Goal: Information Seeking & Learning: Learn about a topic

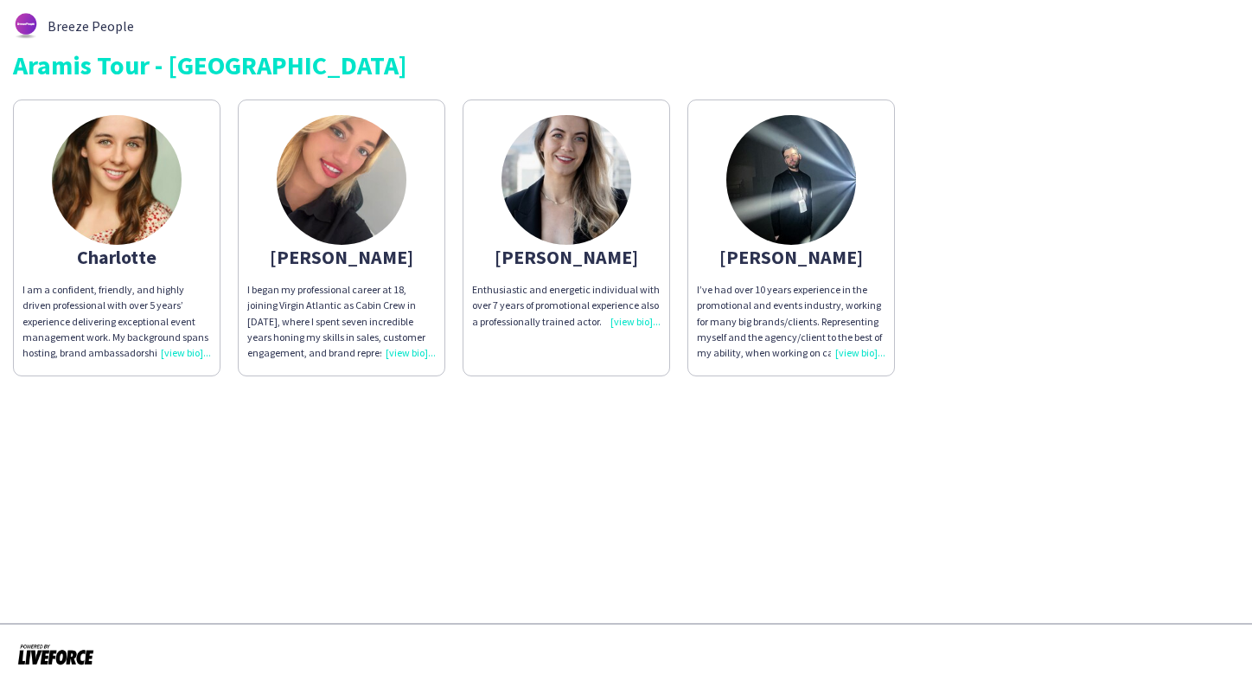
click at [413, 349] on div "I began my professional career at 18, joining Virgin Atlantic as Cabin Crew in …" at bounding box center [341, 321] width 189 height 79
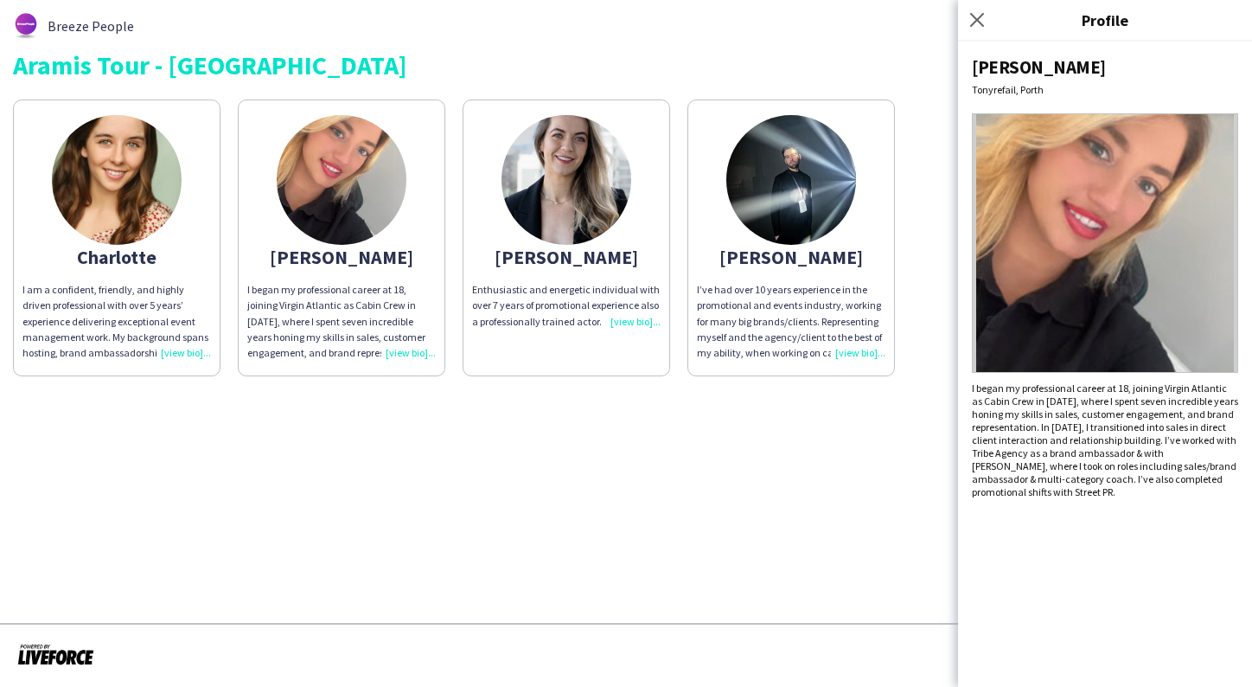
click at [447, 451] on app-share-pages "Breeze People Aramis Tour - CARDIFF Charlotte I am a confident, friendly, and h…" at bounding box center [626, 343] width 1252 height 687
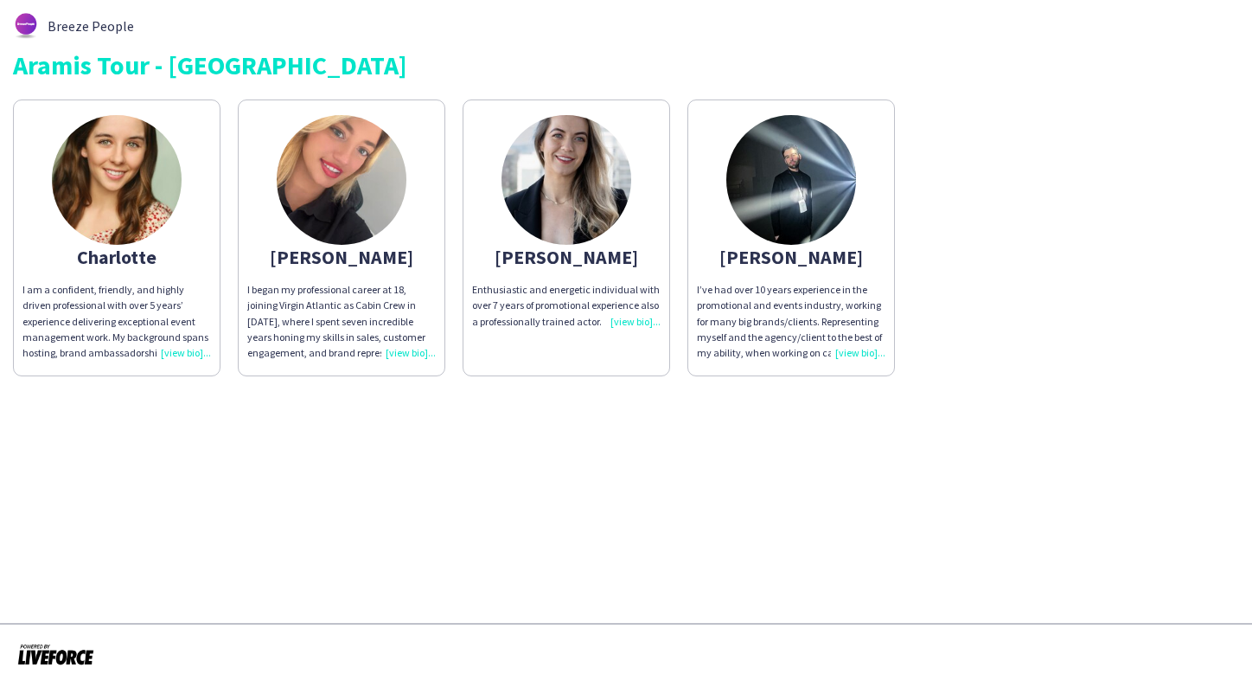
click at [562, 176] on img at bounding box center [567, 180] width 130 height 130
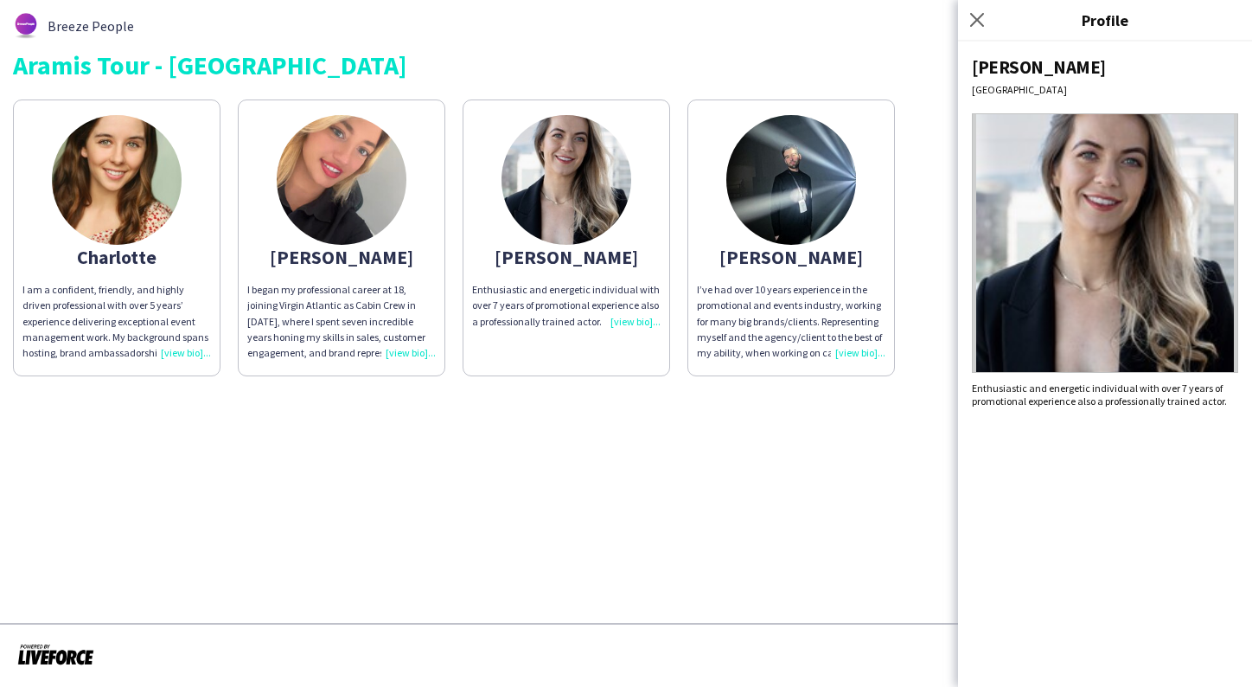
click at [755, 173] on img at bounding box center [791, 180] width 130 height 130
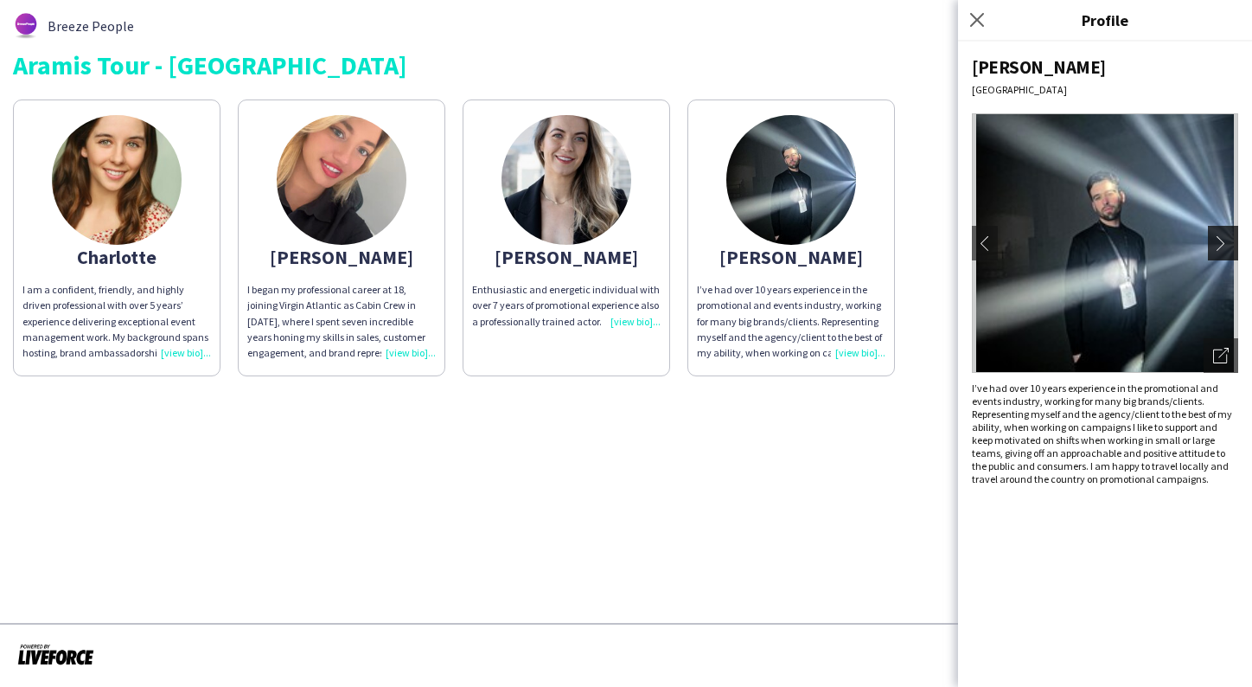
click at [1223, 245] on app-icon "chevron-right" at bounding box center [1225, 243] width 24 height 16
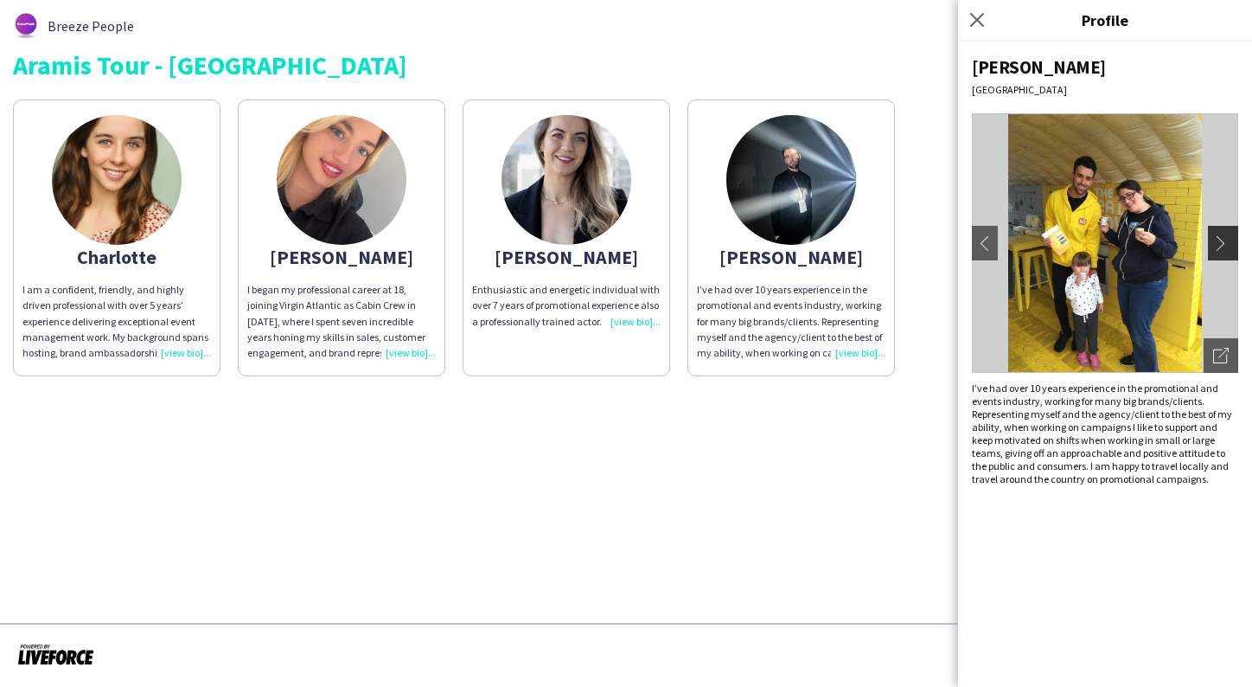
click at [1223, 245] on app-icon "chevron-right" at bounding box center [1225, 243] width 24 height 16
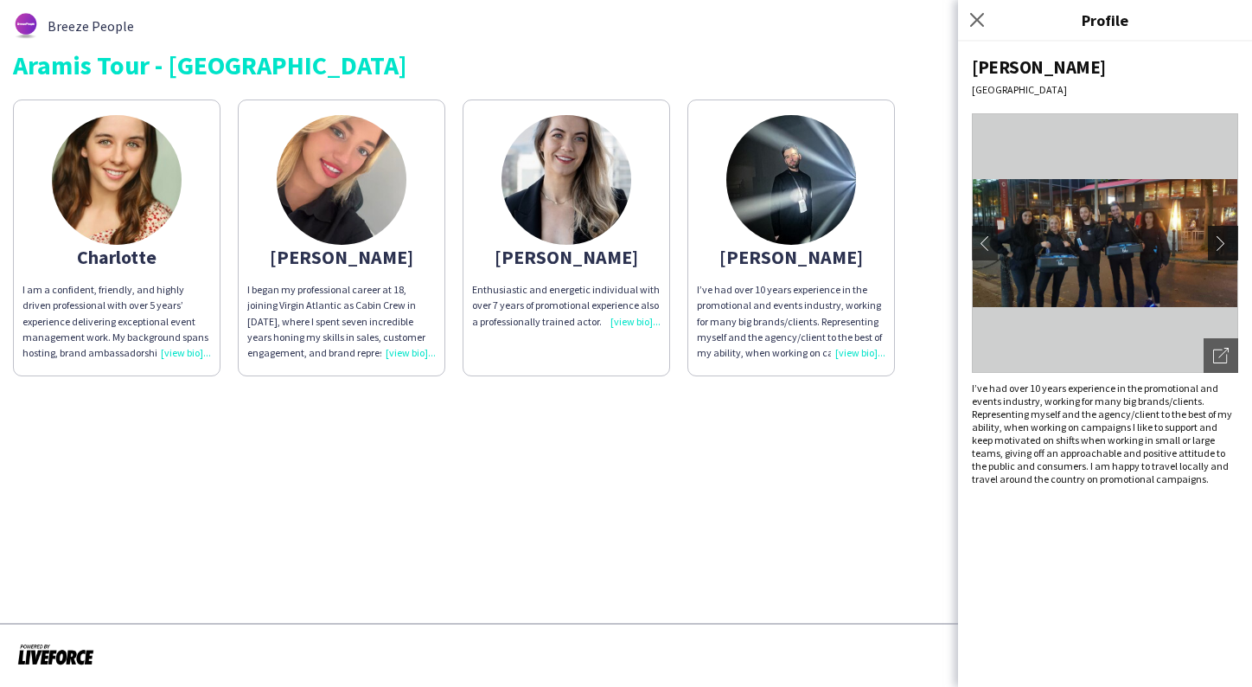
click at [1223, 245] on app-icon "chevron-right" at bounding box center [1225, 243] width 24 height 16
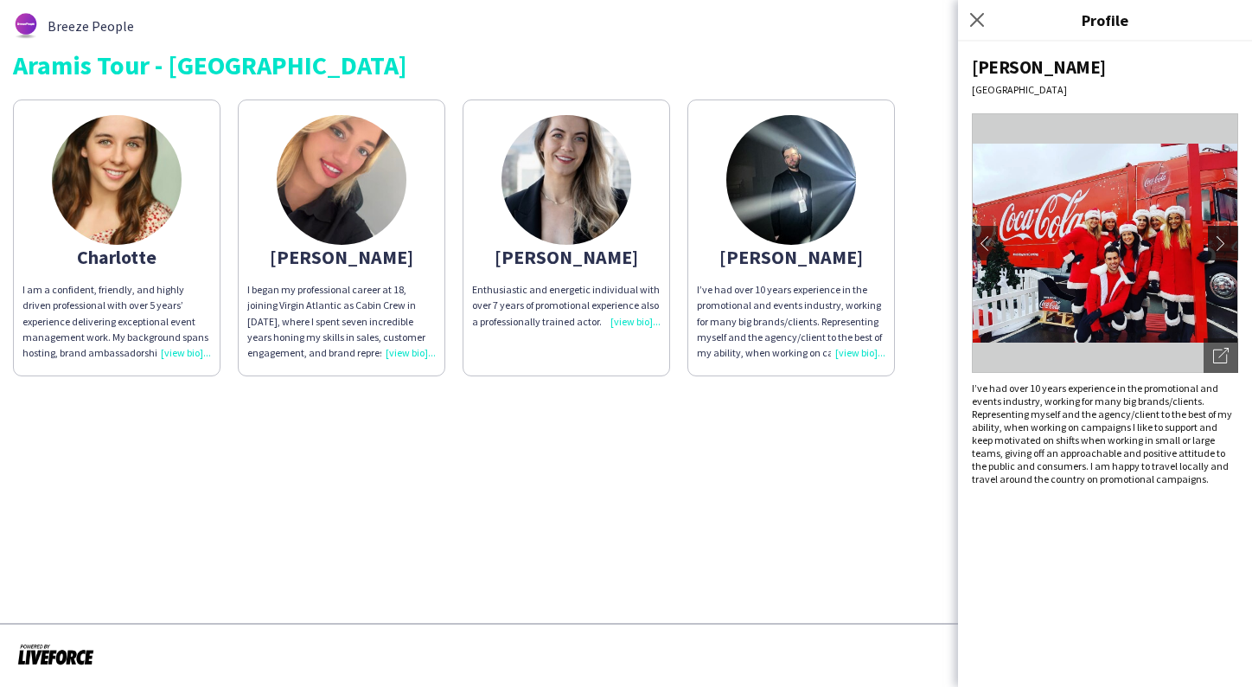
click at [1223, 245] on app-icon "chevron-right" at bounding box center [1225, 243] width 24 height 16
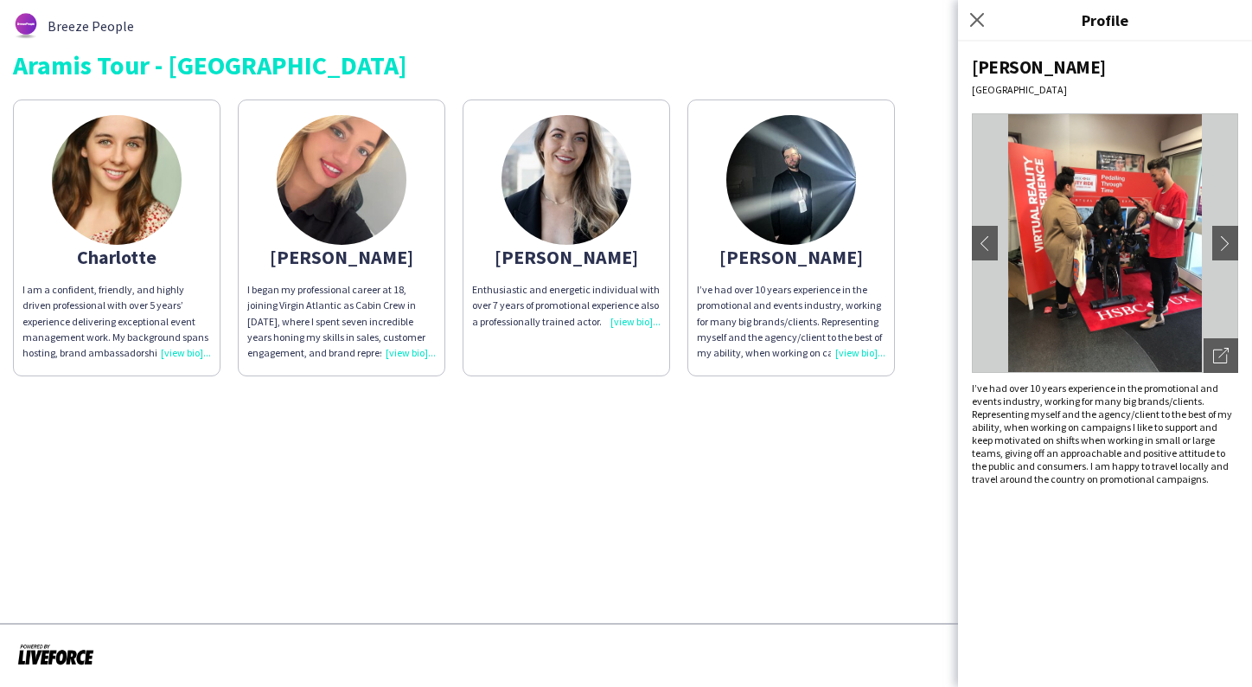
click at [361, 165] on img at bounding box center [342, 180] width 130 height 130
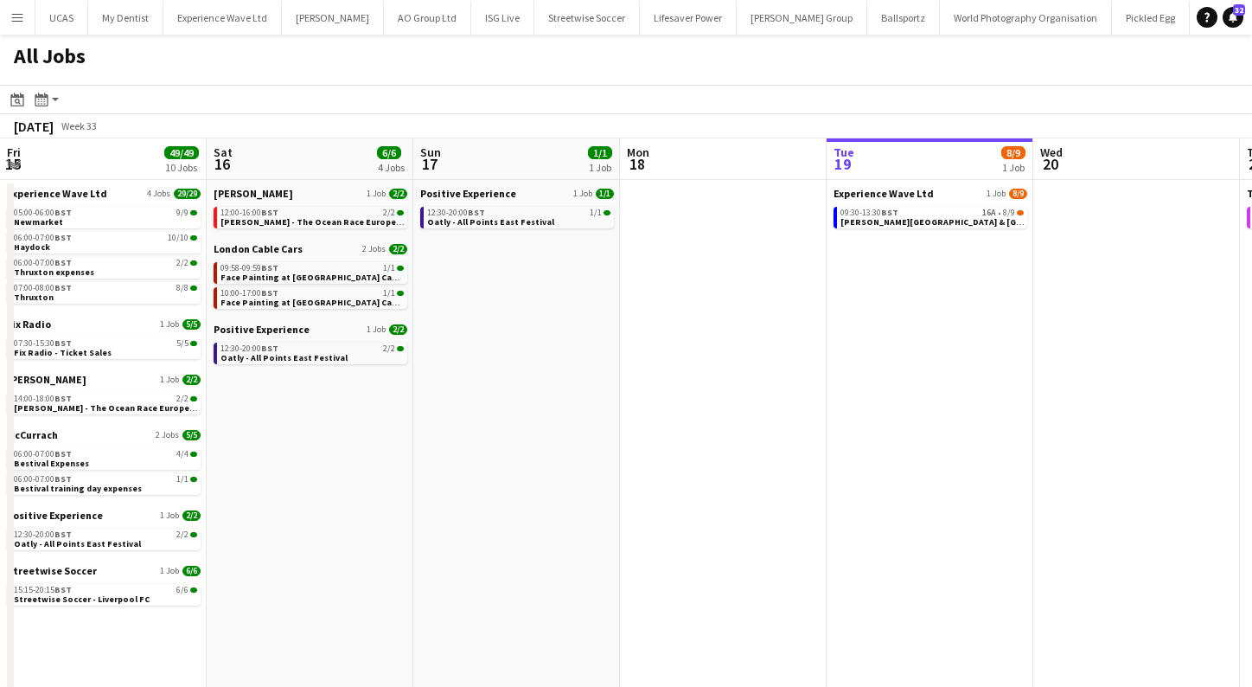
scroll to position [0, 440]
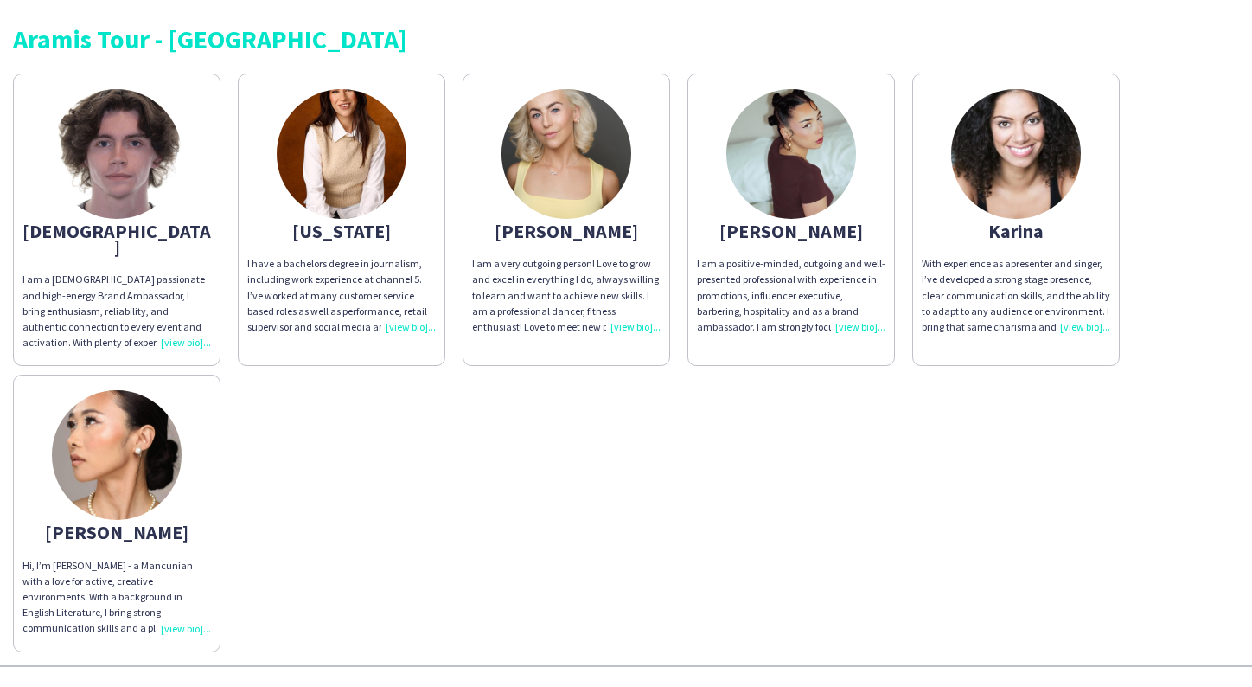
click at [584, 174] on img at bounding box center [567, 154] width 130 height 130
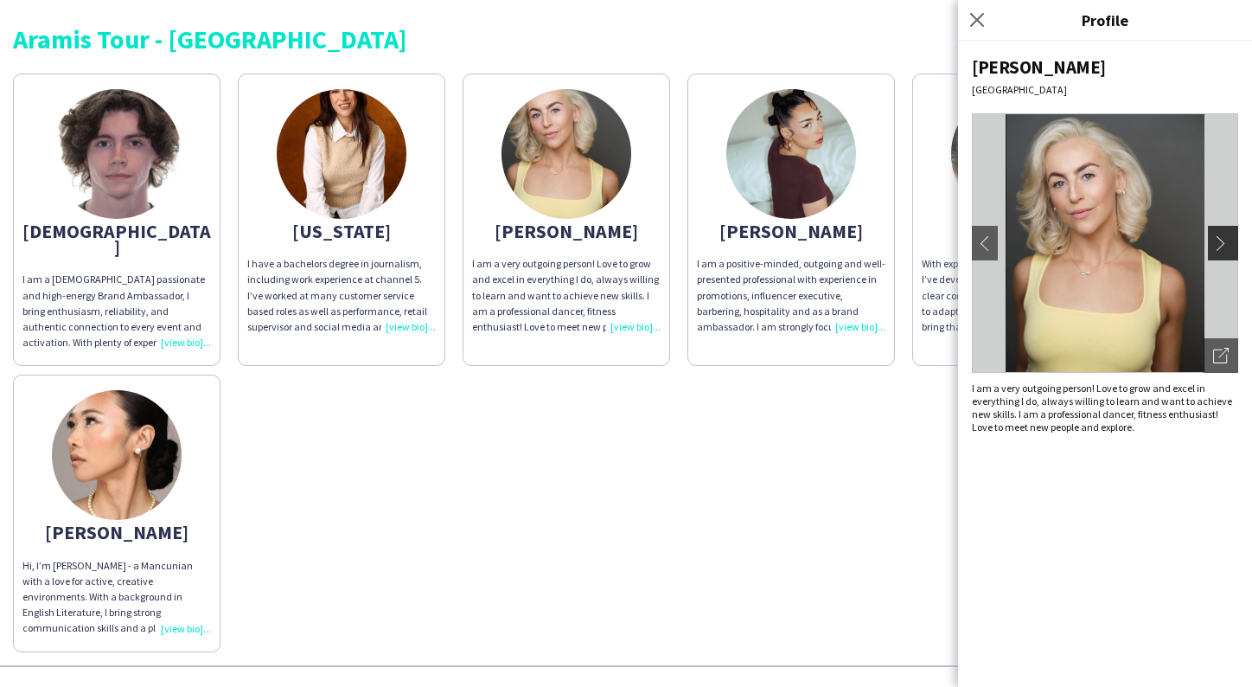
click at [1229, 231] on button "chevron-right" at bounding box center [1225, 243] width 35 height 35
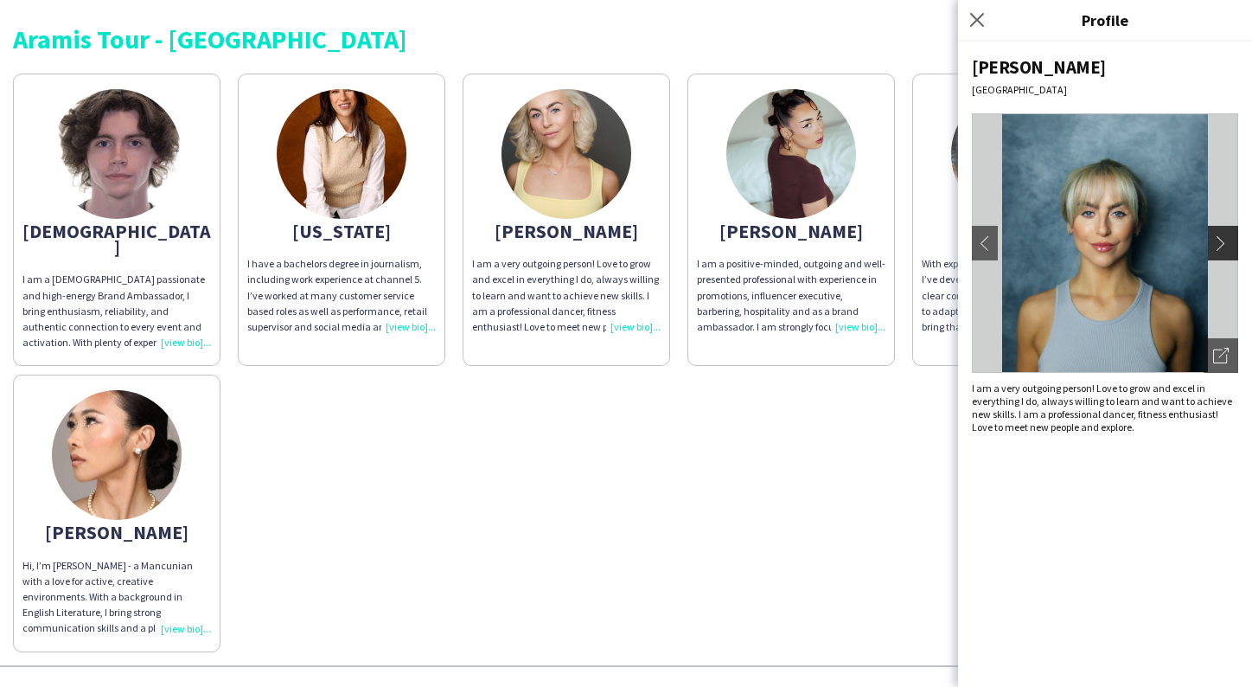
click at [1226, 240] on app-icon "chevron-right" at bounding box center [1225, 243] width 24 height 16
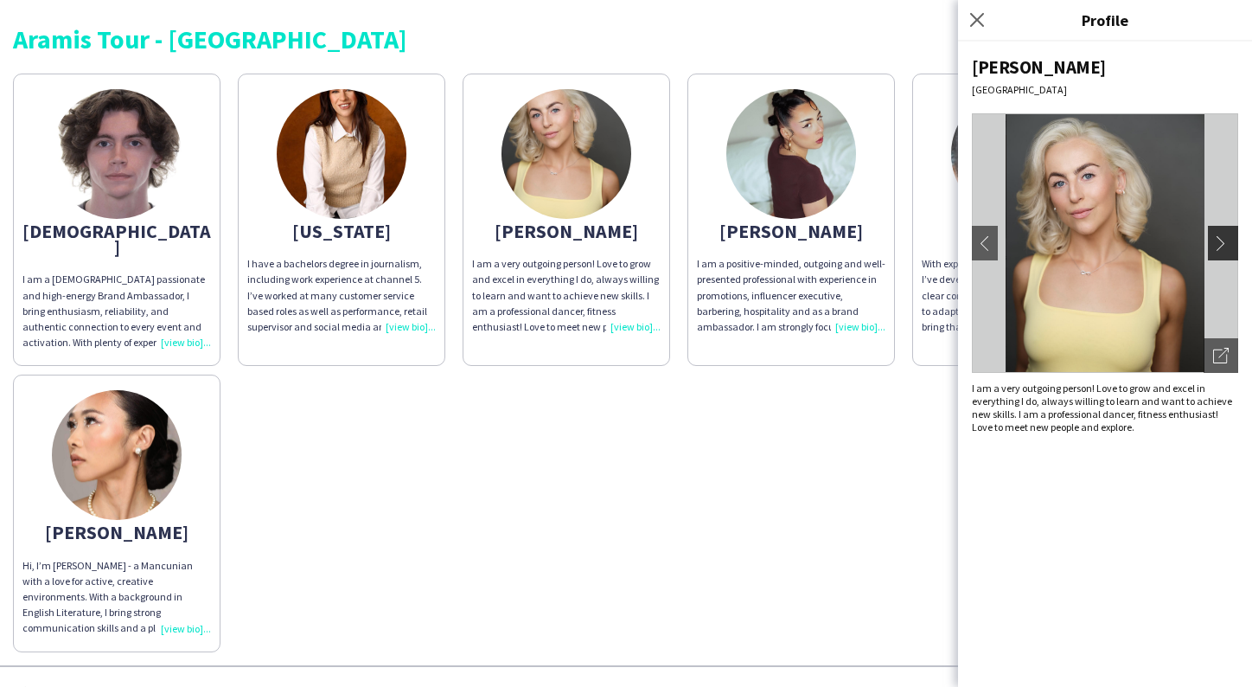
click at [1226, 240] on app-icon "chevron-right" at bounding box center [1225, 243] width 24 height 16
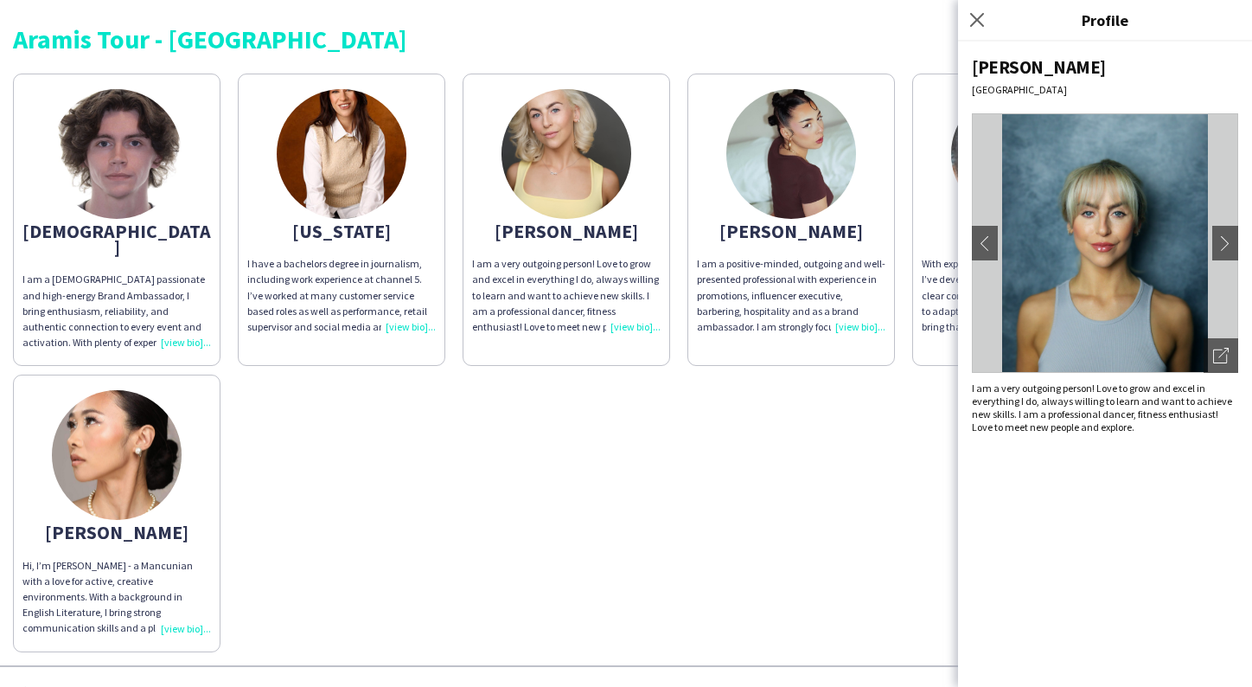
click at [894, 419] on div "Ezrá I am a 22 year old passionate and high-energy Brand Ambassador , I bring e…" at bounding box center [626, 358] width 1226 height 587
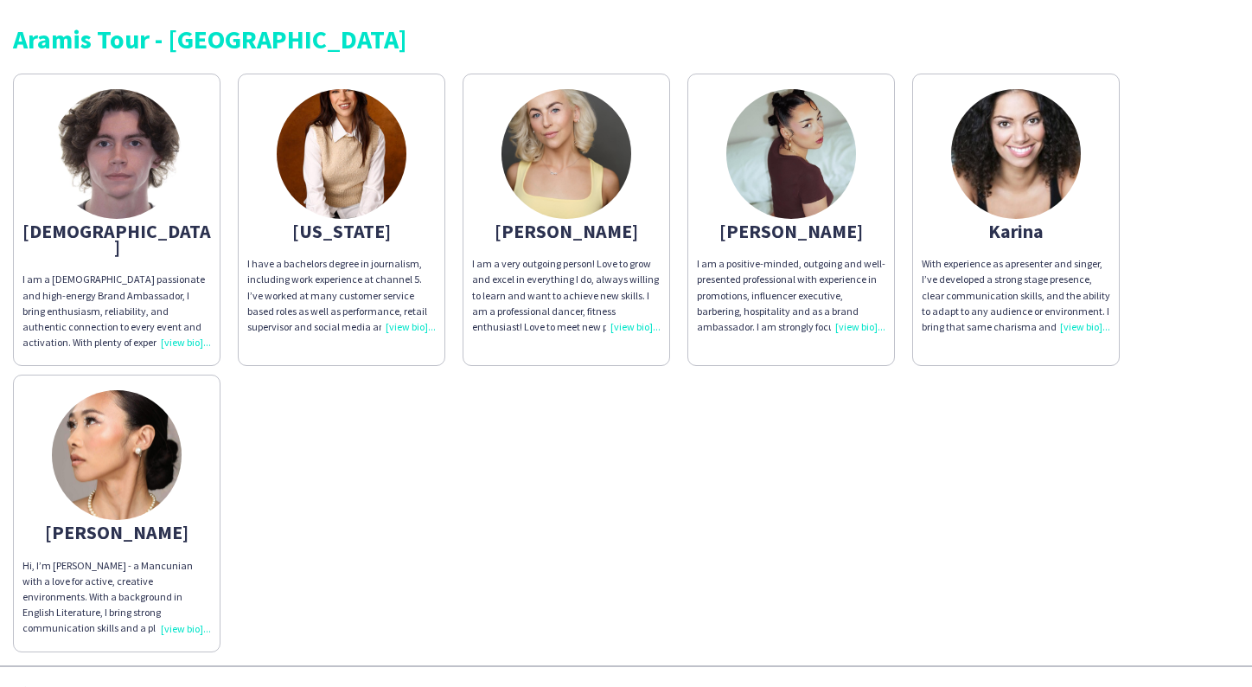
click at [827, 157] on img at bounding box center [791, 154] width 130 height 130
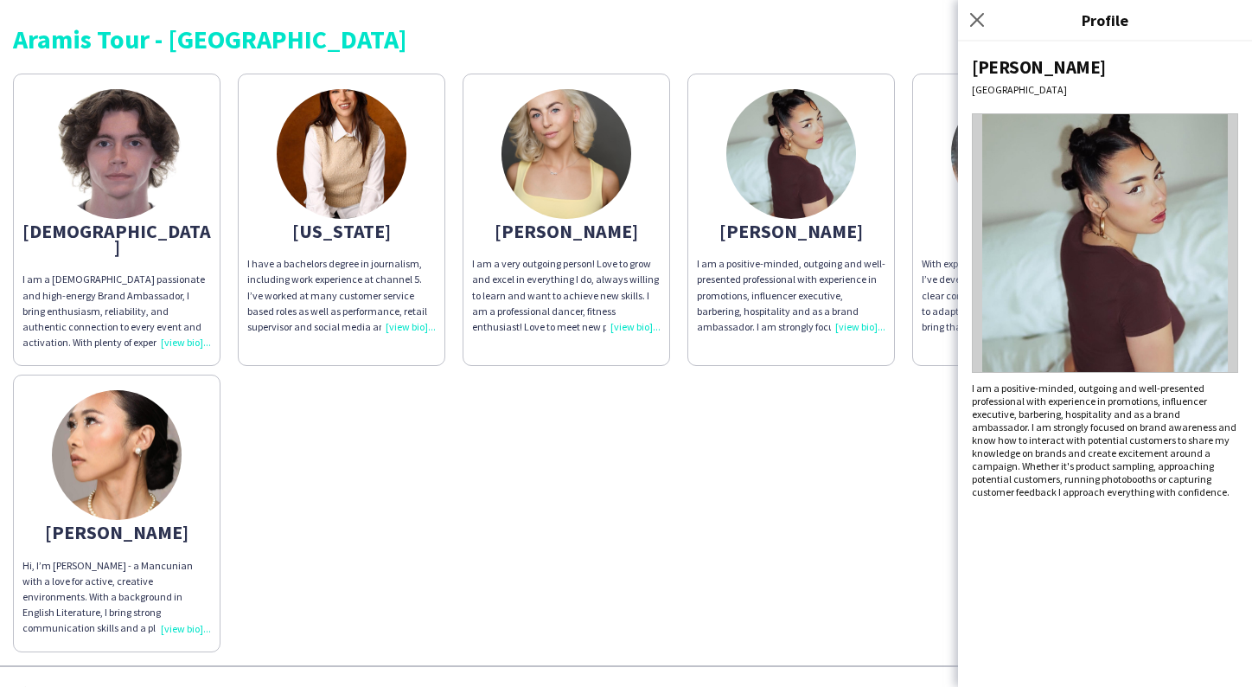
click at [771, 451] on div "Ezrá I am a 22 year old passionate and high-energy Brand Ambassador , I bring e…" at bounding box center [626, 358] width 1226 height 587
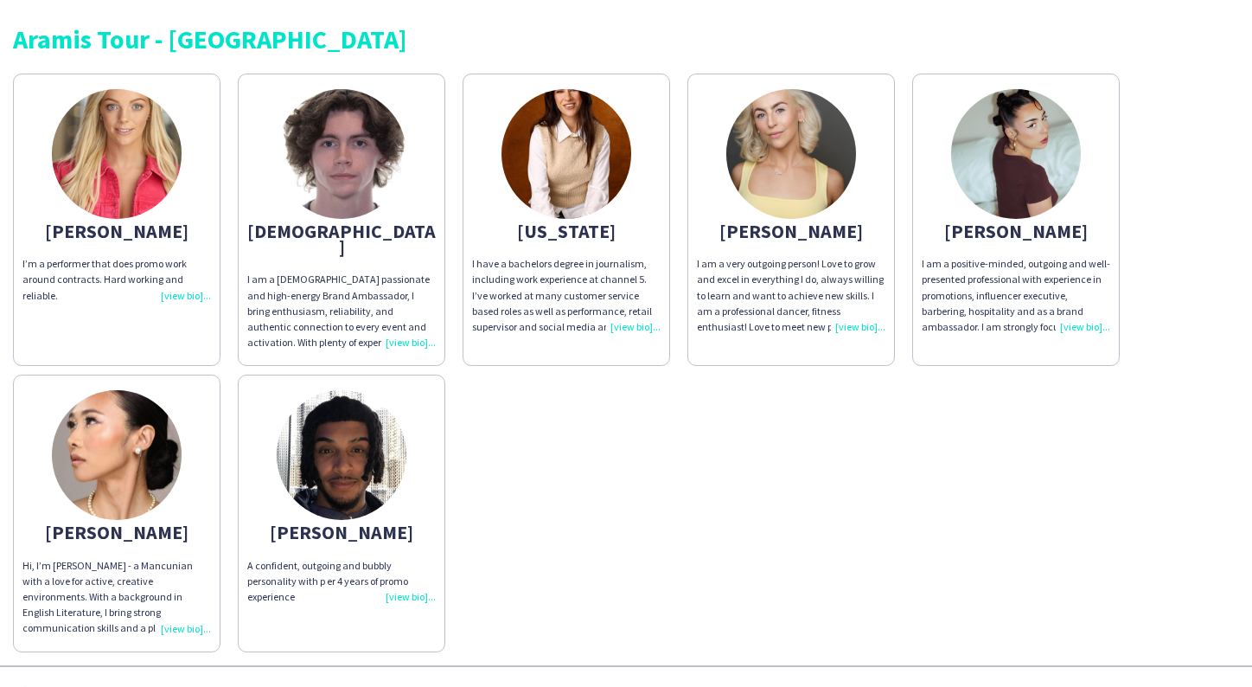
click at [344, 445] on img at bounding box center [342, 455] width 130 height 130
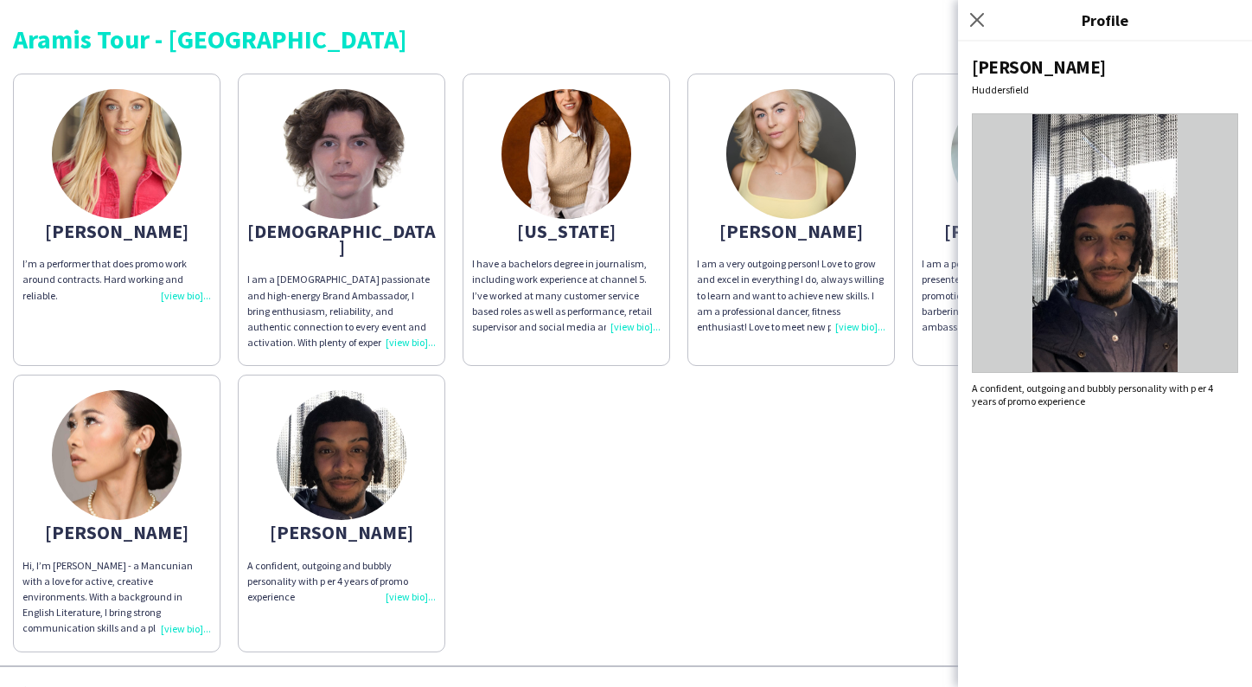
click at [699, 500] on div "[PERSON_NAME]’m a performer that does promo work around contracts. Hard working…" at bounding box center [626, 358] width 1226 height 587
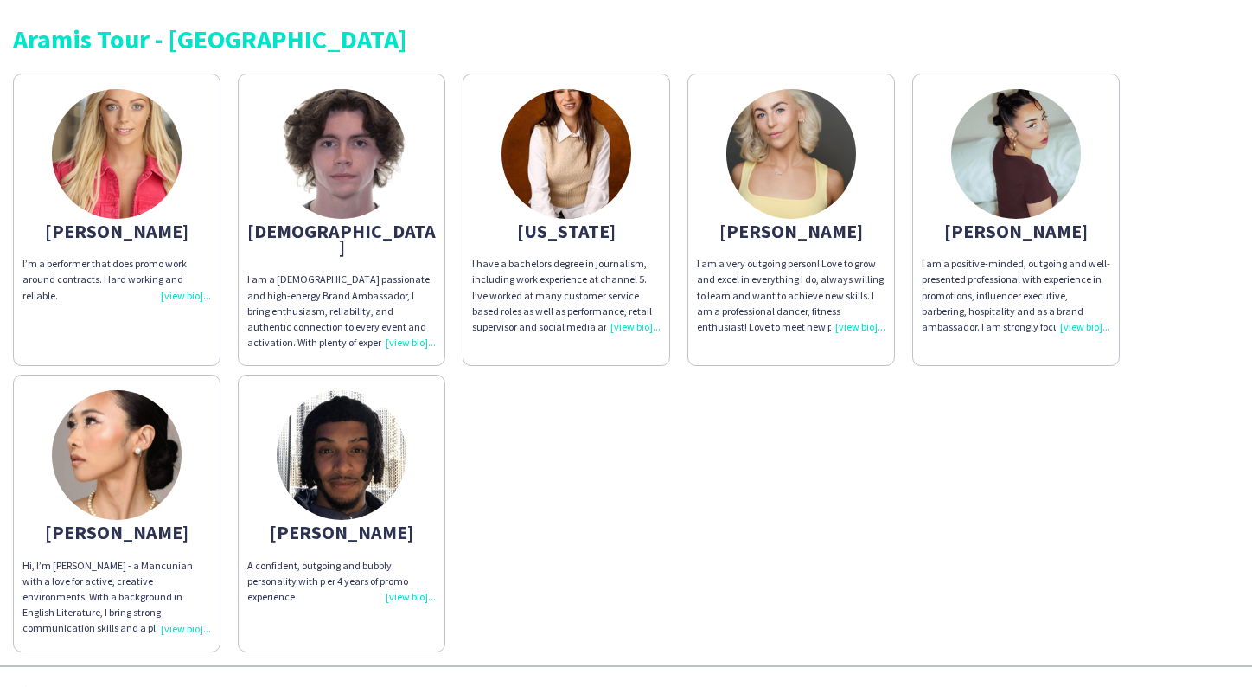
click at [587, 198] on img at bounding box center [567, 154] width 130 height 130
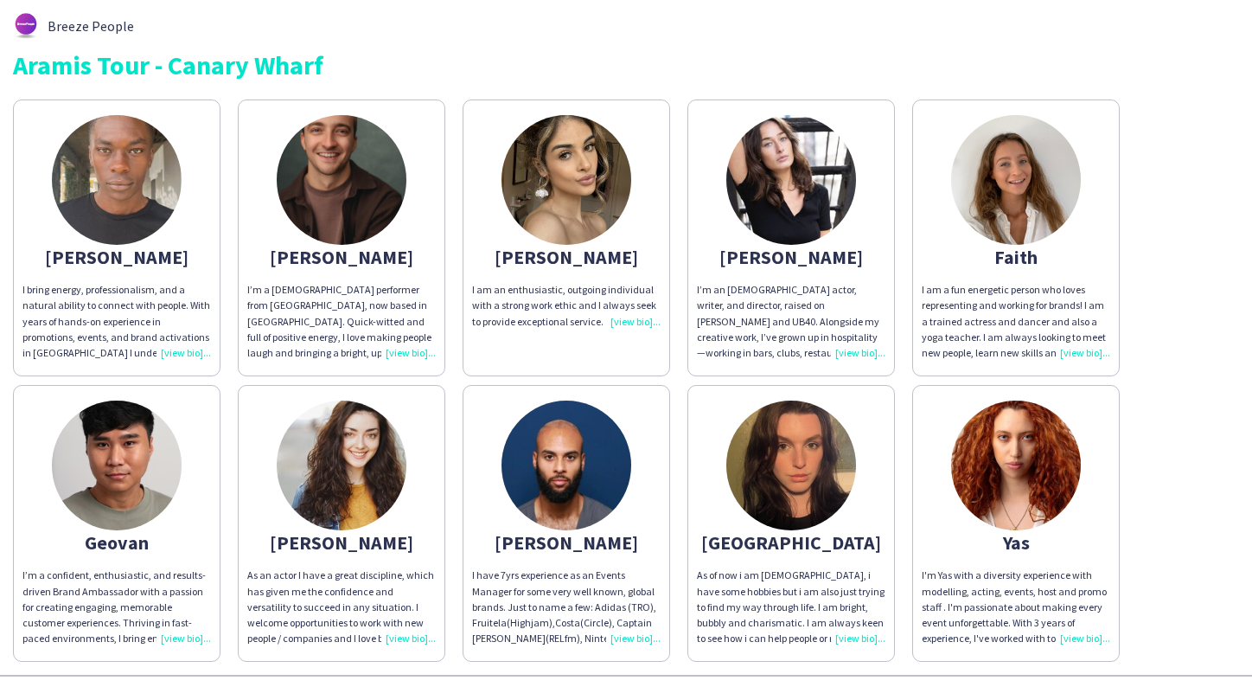
drag, startPoint x: 819, startPoint y: 304, endPoint x: 544, endPoint y: 83, distance: 352.5
click at [544, 83] on div "Breeze People Aramis Tour - Canary Wharf [PERSON_NAME] bring energy, profession…" at bounding box center [626, 337] width 1252 height 675
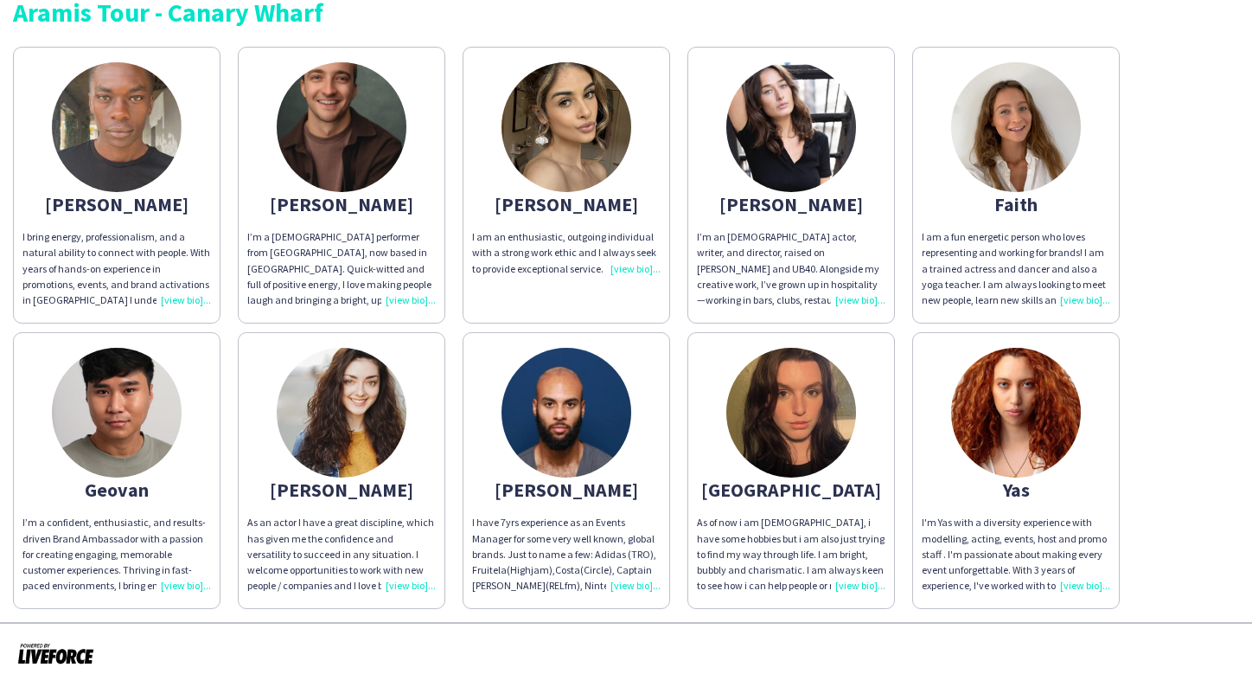
scroll to position [62, 0]
click at [564, 427] on img at bounding box center [567, 413] width 130 height 130
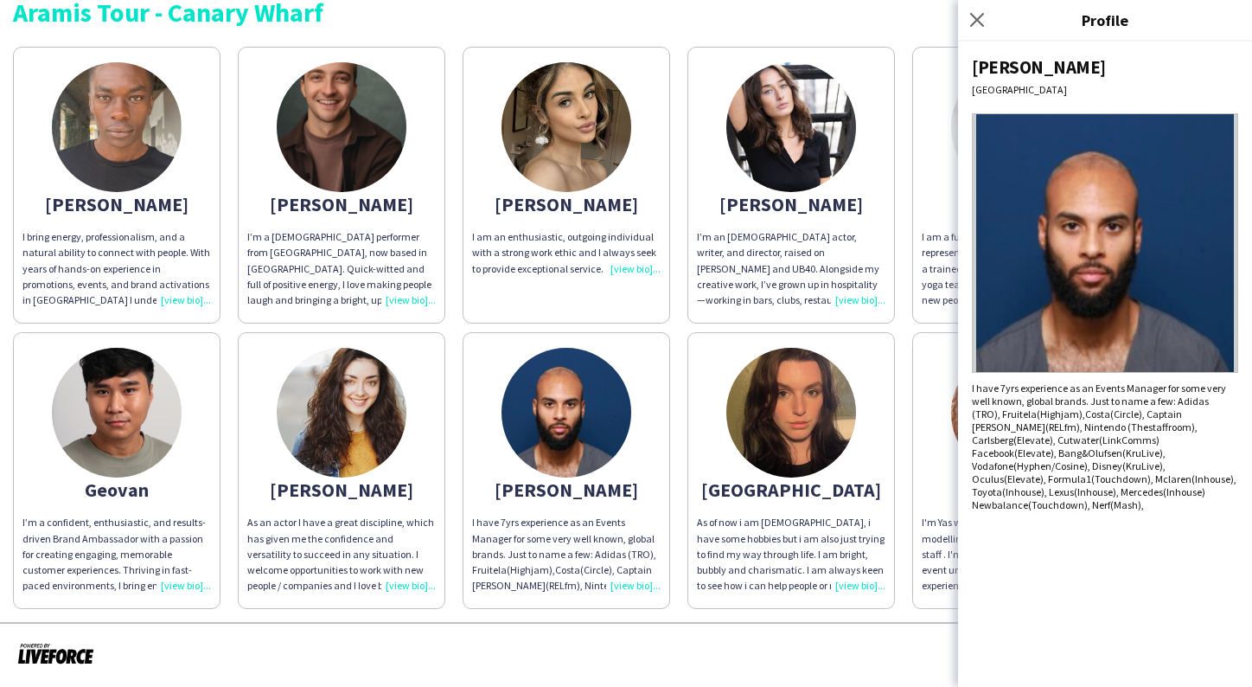
click at [554, 637] on div at bounding box center [626, 654] width 1252 height 64
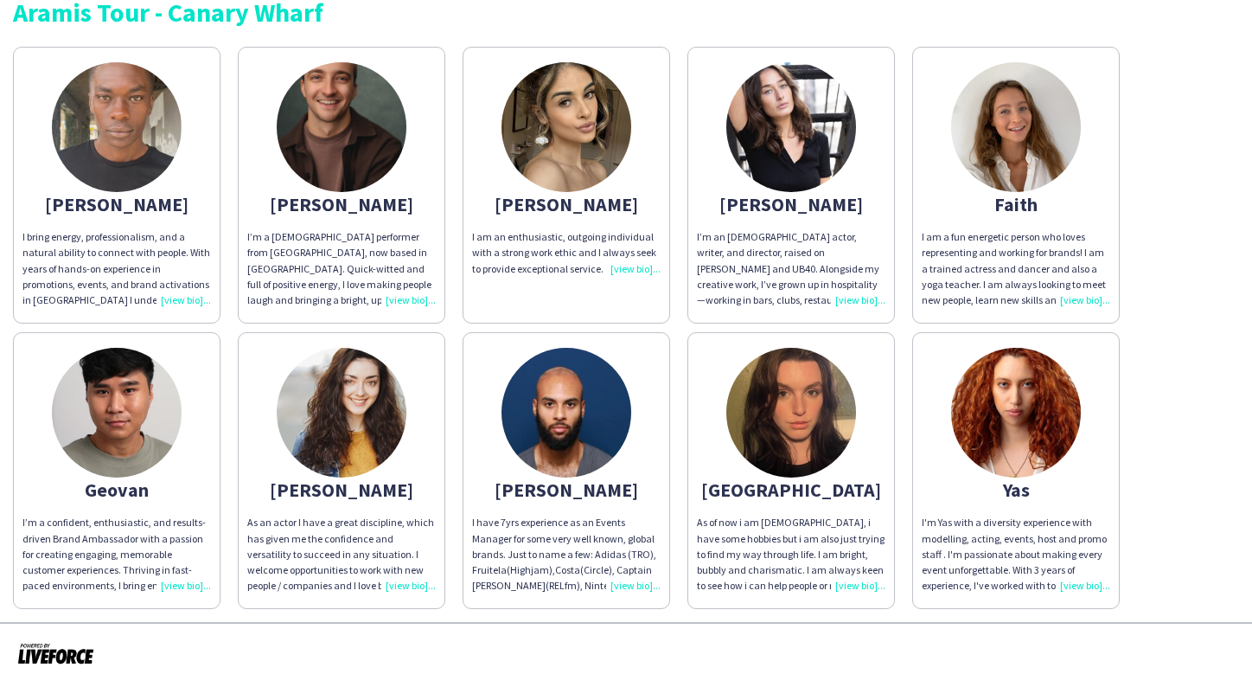
click at [349, 406] on img at bounding box center [342, 413] width 130 height 130
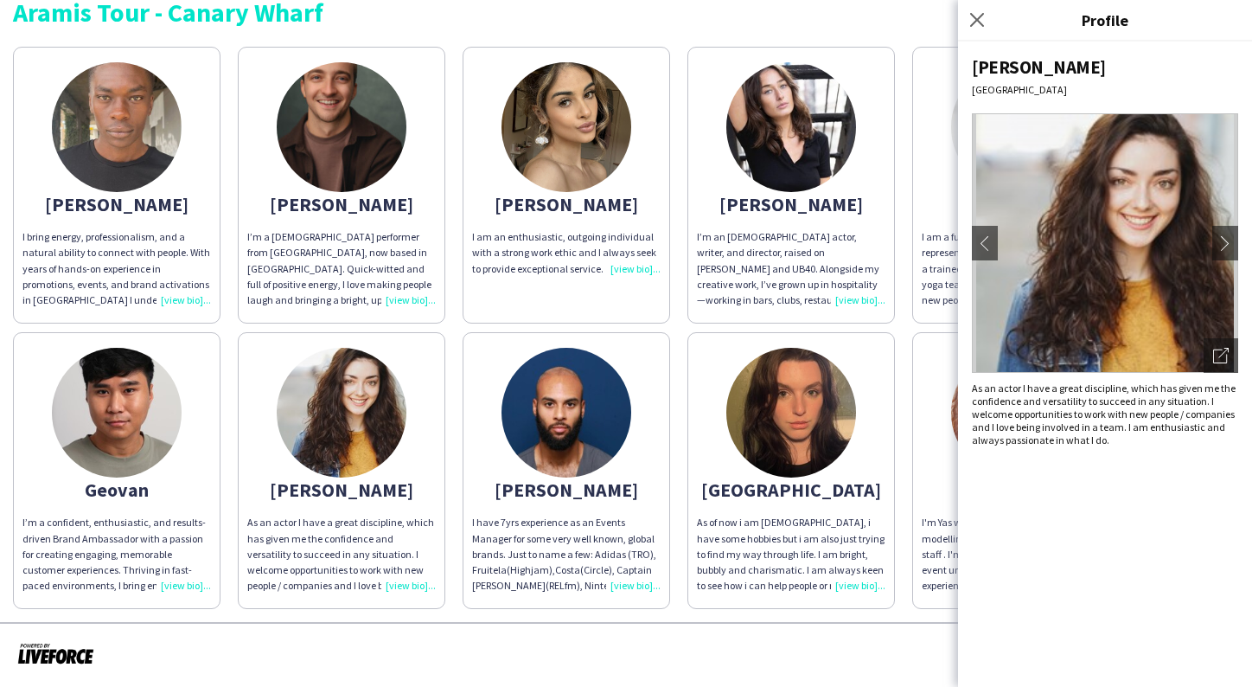
click at [476, 618] on div "Breeze People Aramis Tour - Canary Wharf [PERSON_NAME] bring energy, profession…" at bounding box center [626, 284] width 1252 height 675
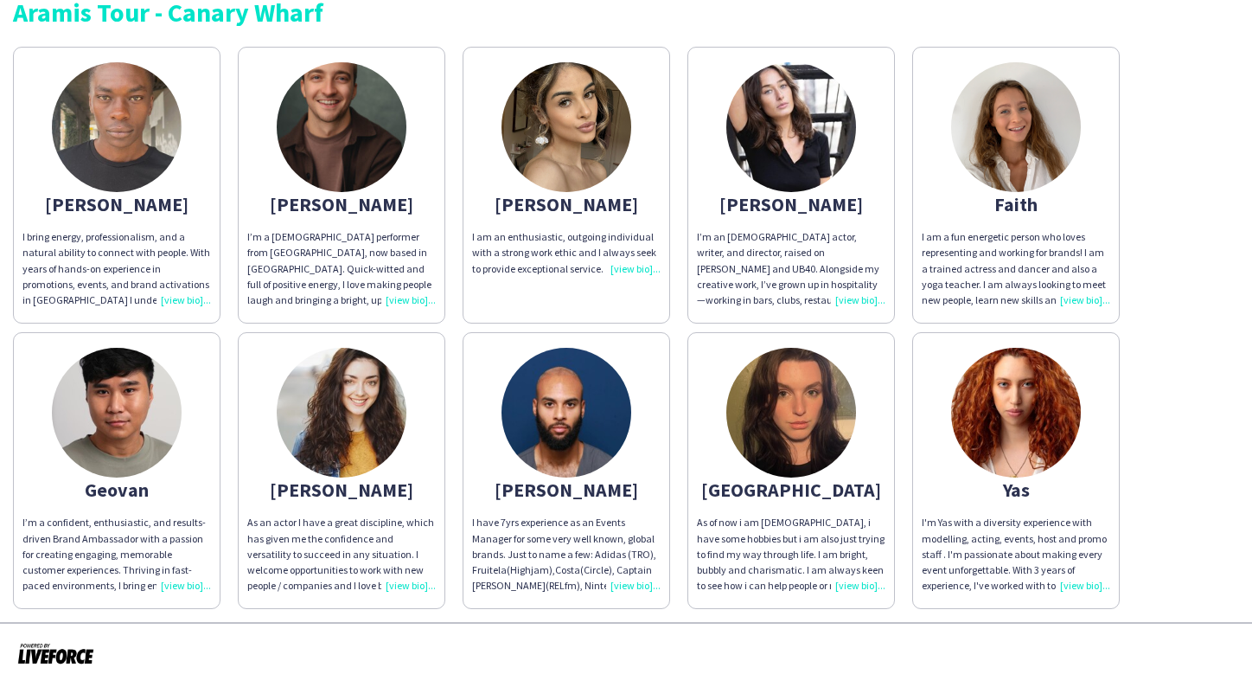
click at [566, 138] on img at bounding box center [567, 127] width 130 height 130
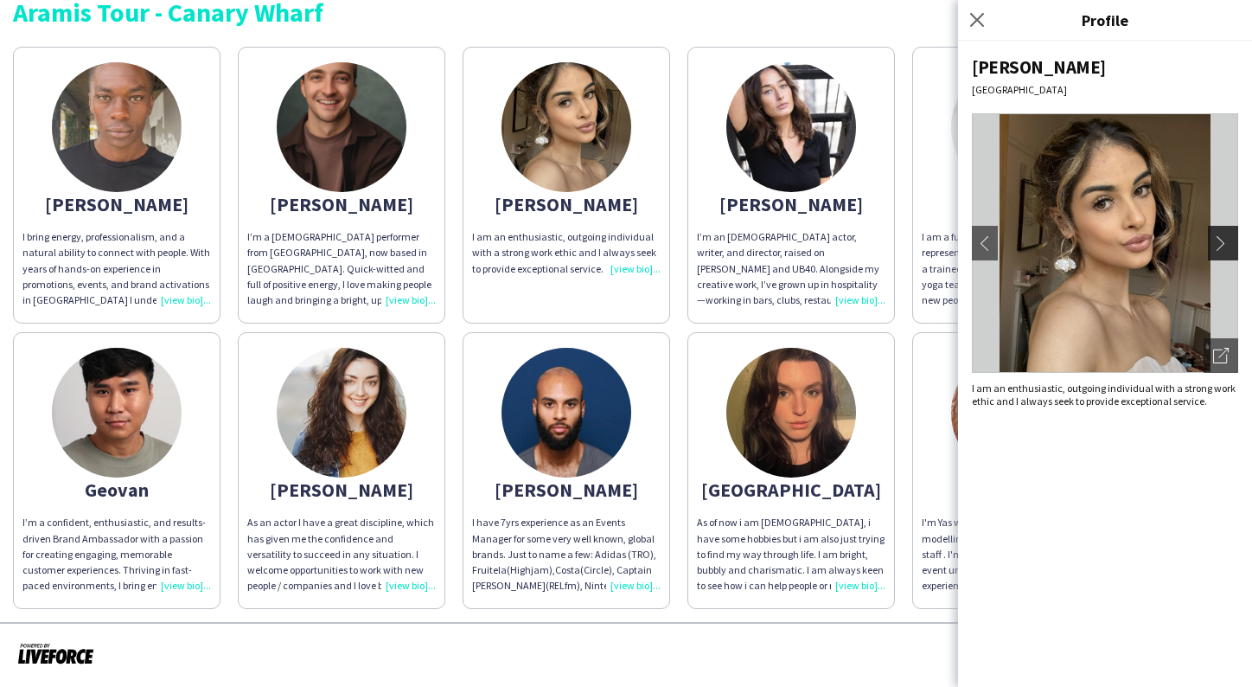
click at [1231, 241] on app-icon "chevron-right" at bounding box center [1225, 243] width 24 height 16
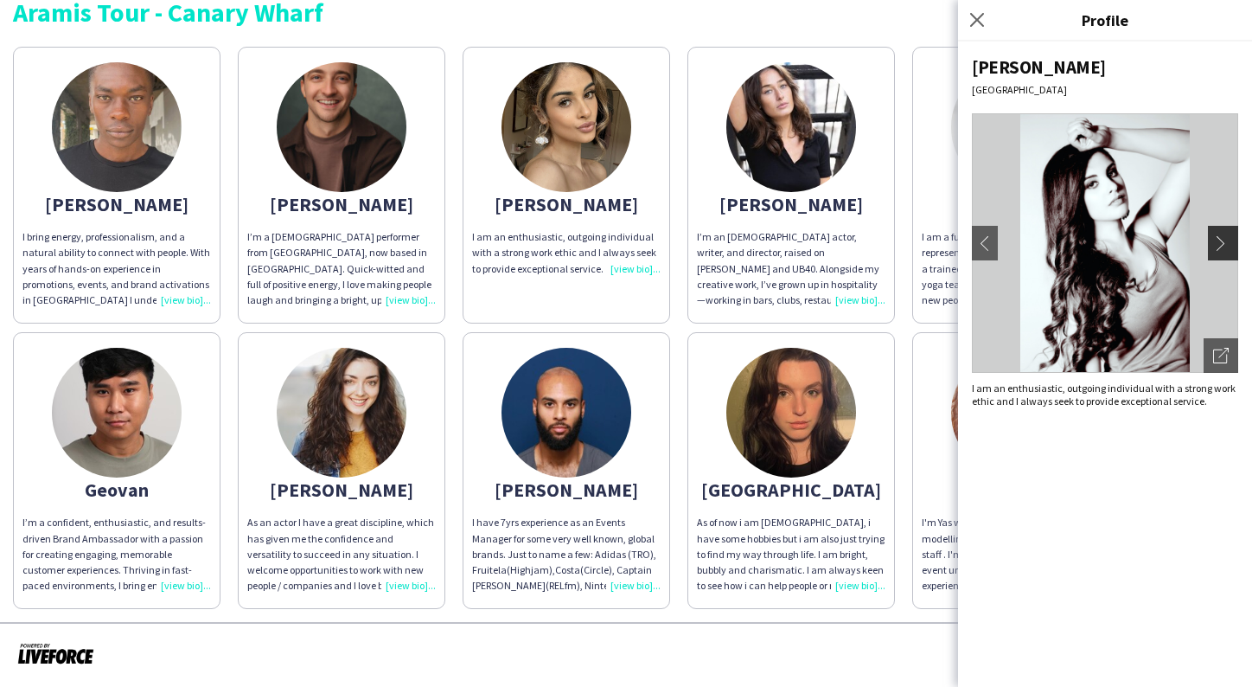
click at [1231, 241] on app-icon "chevron-right" at bounding box center [1225, 243] width 24 height 16
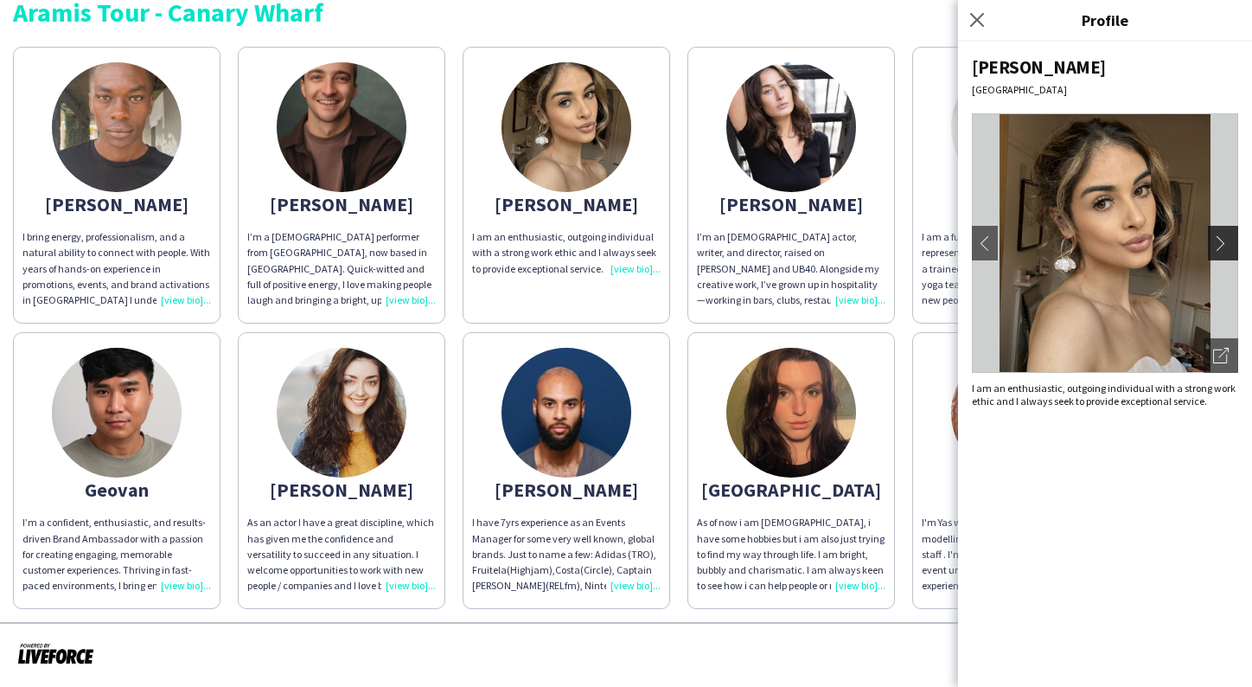
click at [1231, 241] on app-icon "chevron-right" at bounding box center [1225, 243] width 24 height 16
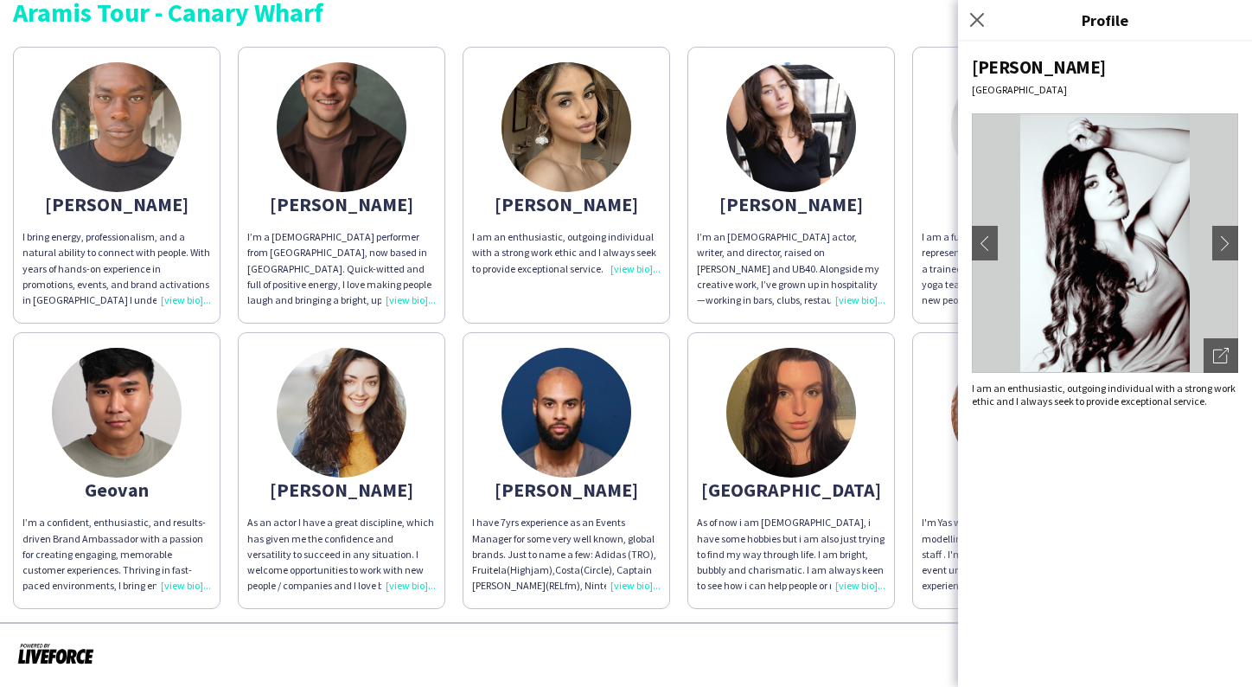
click at [914, 309] on app-share-pages-crew-card "Faith I am a fun energetic person who loves representing and working for brands…" at bounding box center [1016, 185] width 208 height 277
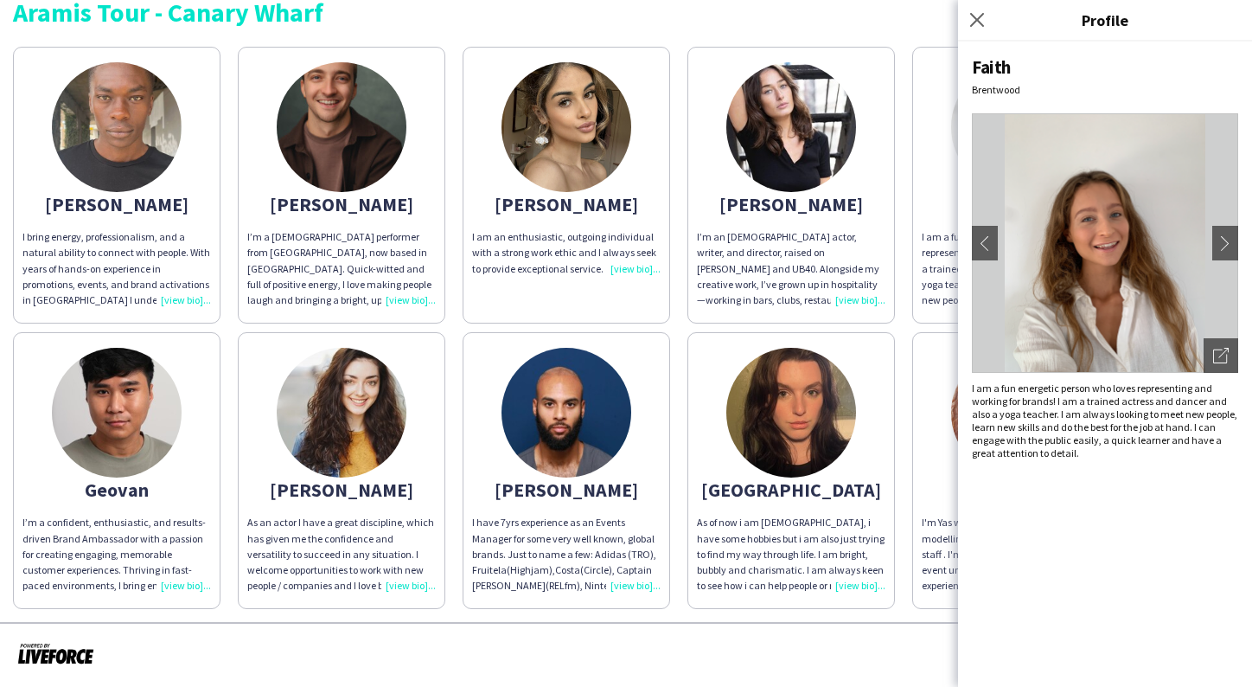
click at [897, 345] on div "[PERSON_NAME] bring energy, professionalism, and a natural ability to connect w…" at bounding box center [626, 323] width 1226 height 571
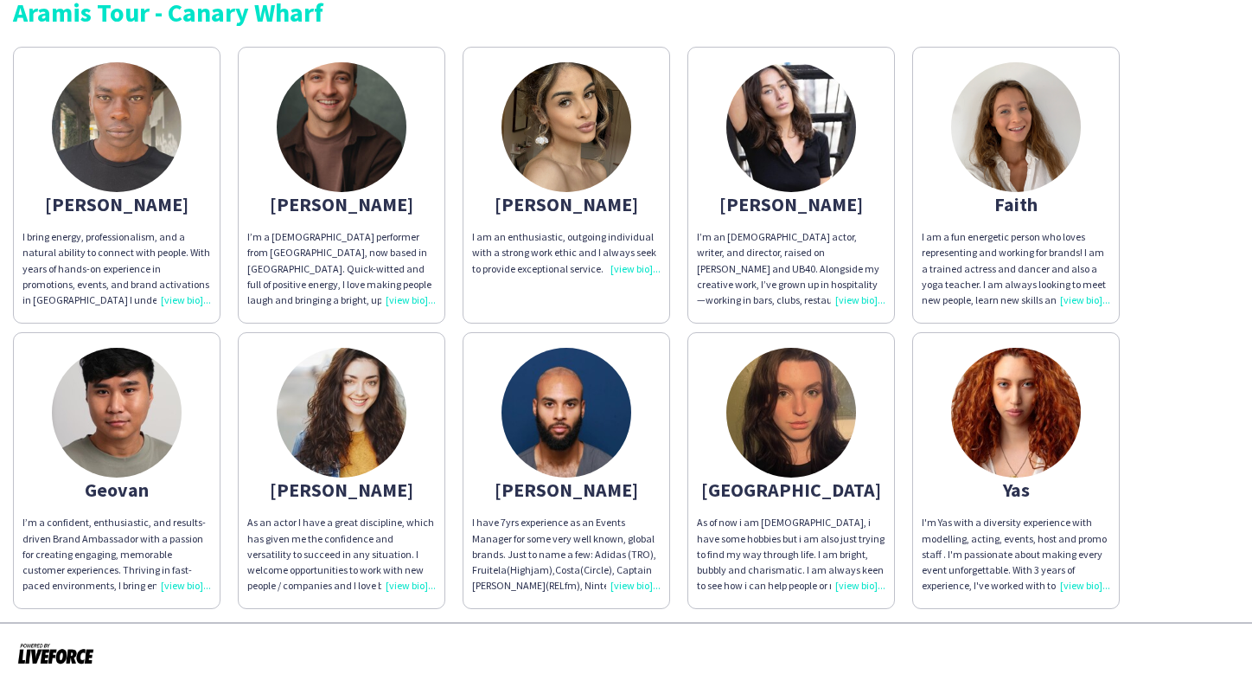
click at [1015, 470] on img at bounding box center [1016, 413] width 130 height 130
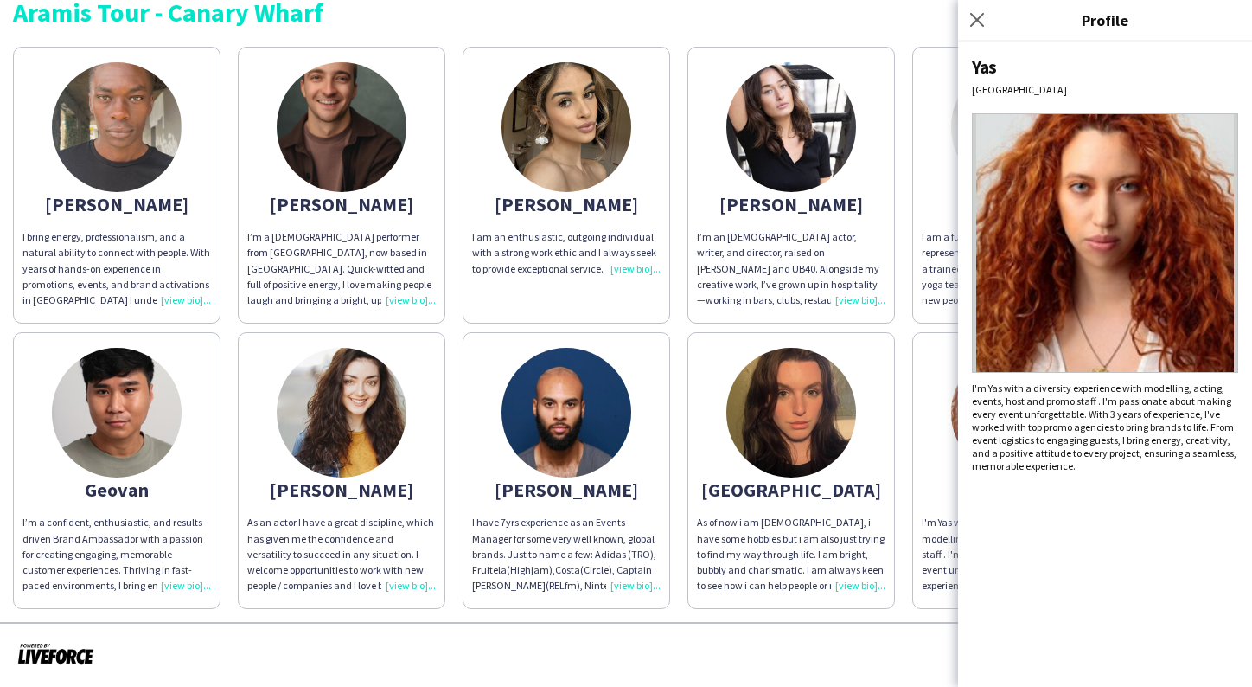
click at [904, 349] on div "[PERSON_NAME] bring energy, professionalism, and a natural ability to connect w…" at bounding box center [626, 323] width 1226 height 571
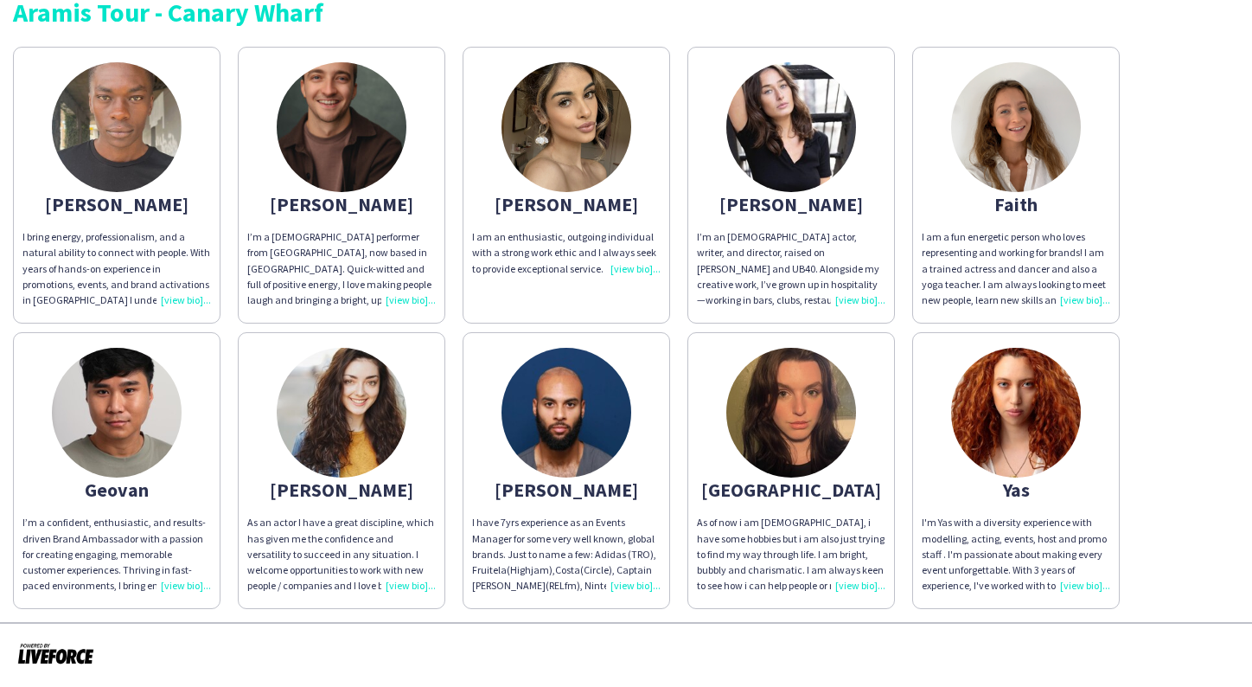
scroll to position [0, 0]
click at [131, 446] on img at bounding box center [117, 413] width 130 height 130
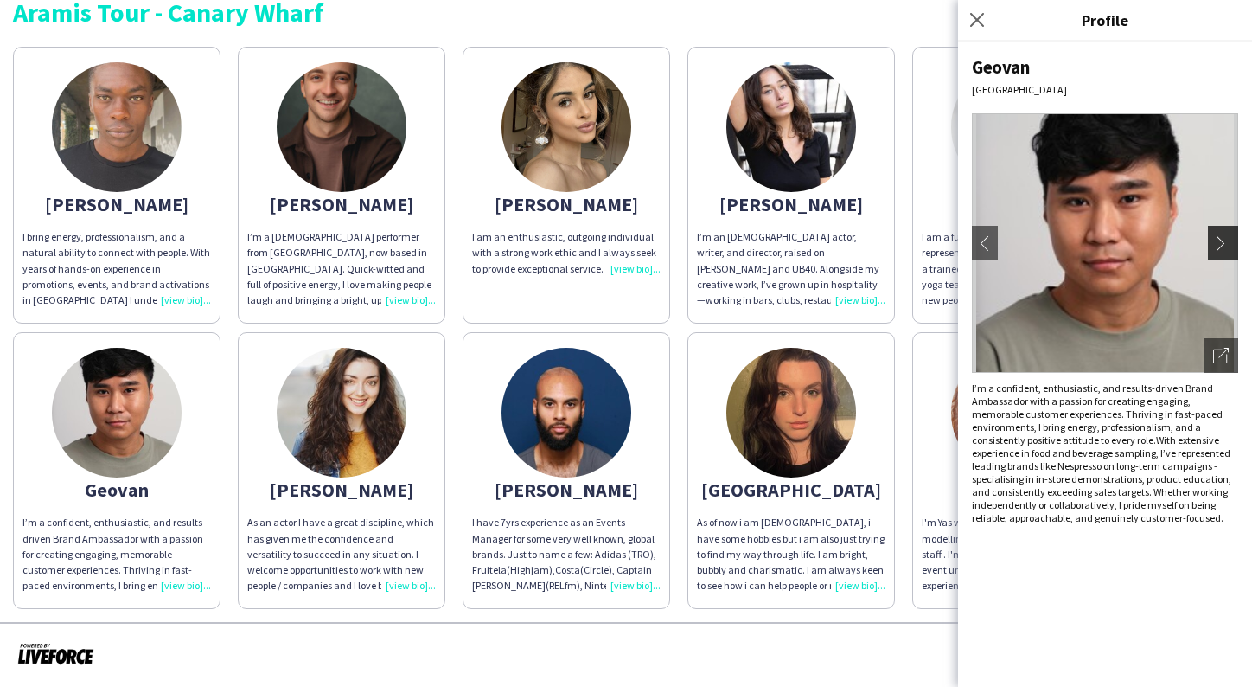
click at [1222, 247] on app-icon "chevron-right" at bounding box center [1225, 243] width 24 height 16
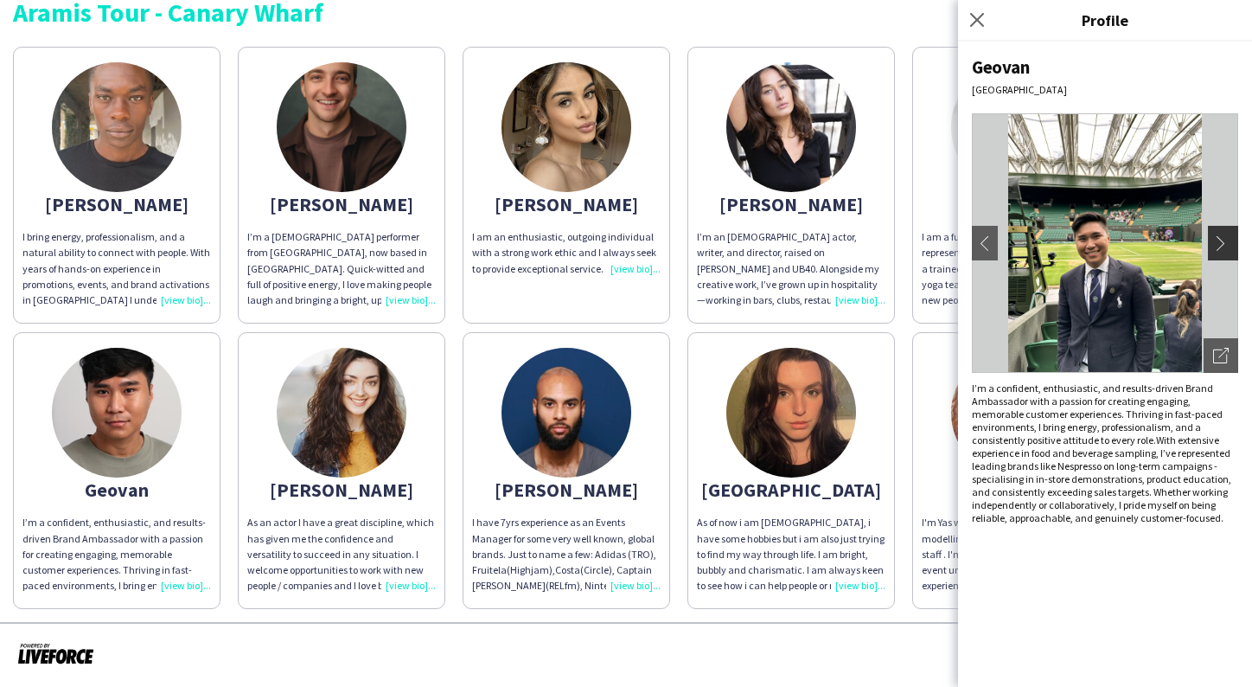
click at [1222, 242] on app-icon "chevron-right" at bounding box center [1225, 243] width 24 height 16
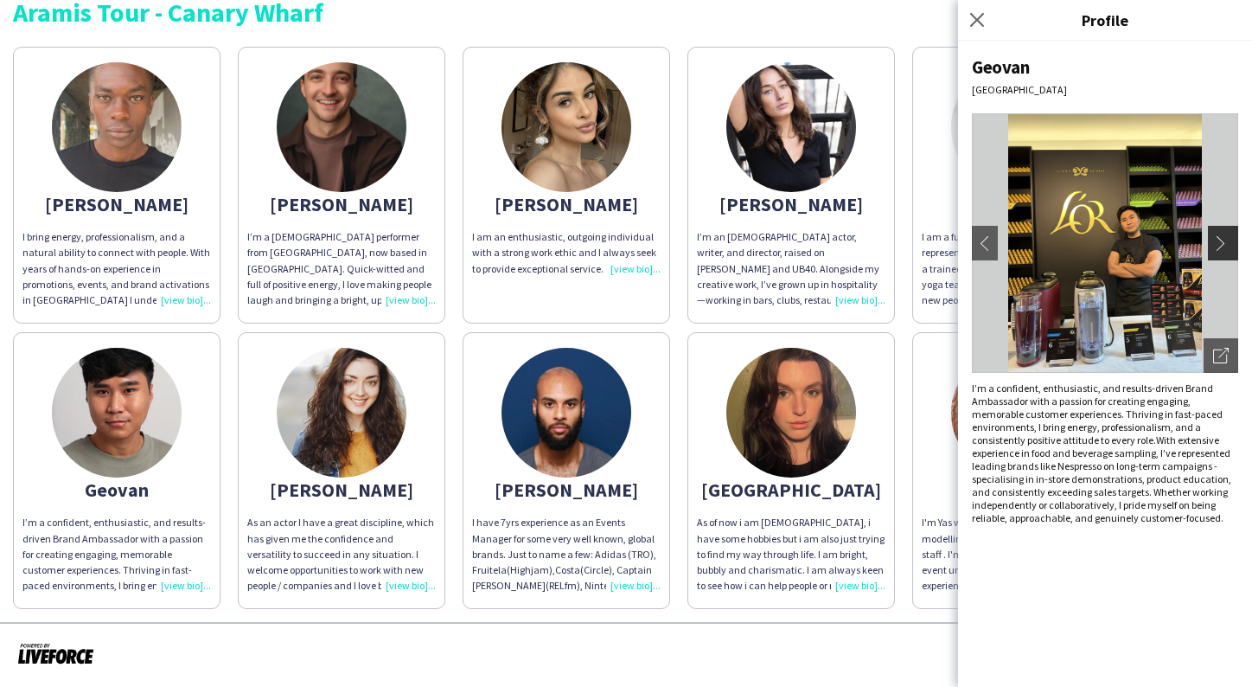
click at [1222, 242] on app-icon "chevron-right" at bounding box center [1225, 243] width 24 height 16
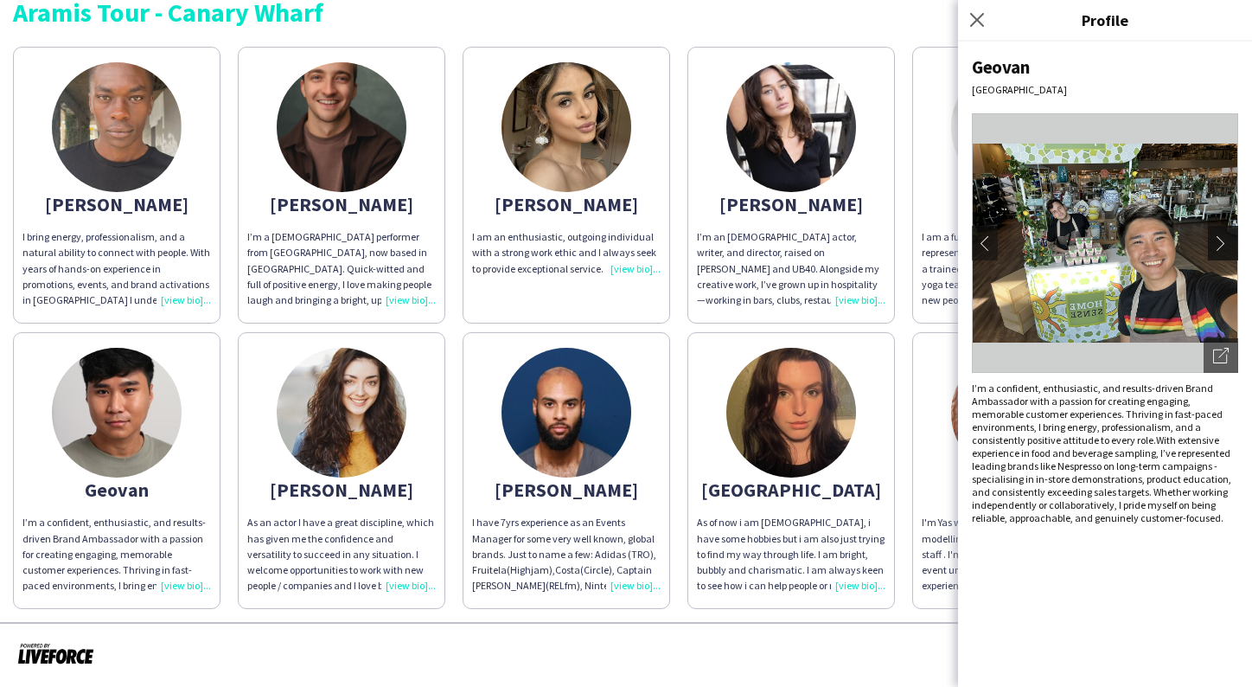
click at [1222, 242] on app-icon "chevron-right" at bounding box center [1225, 243] width 24 height 16
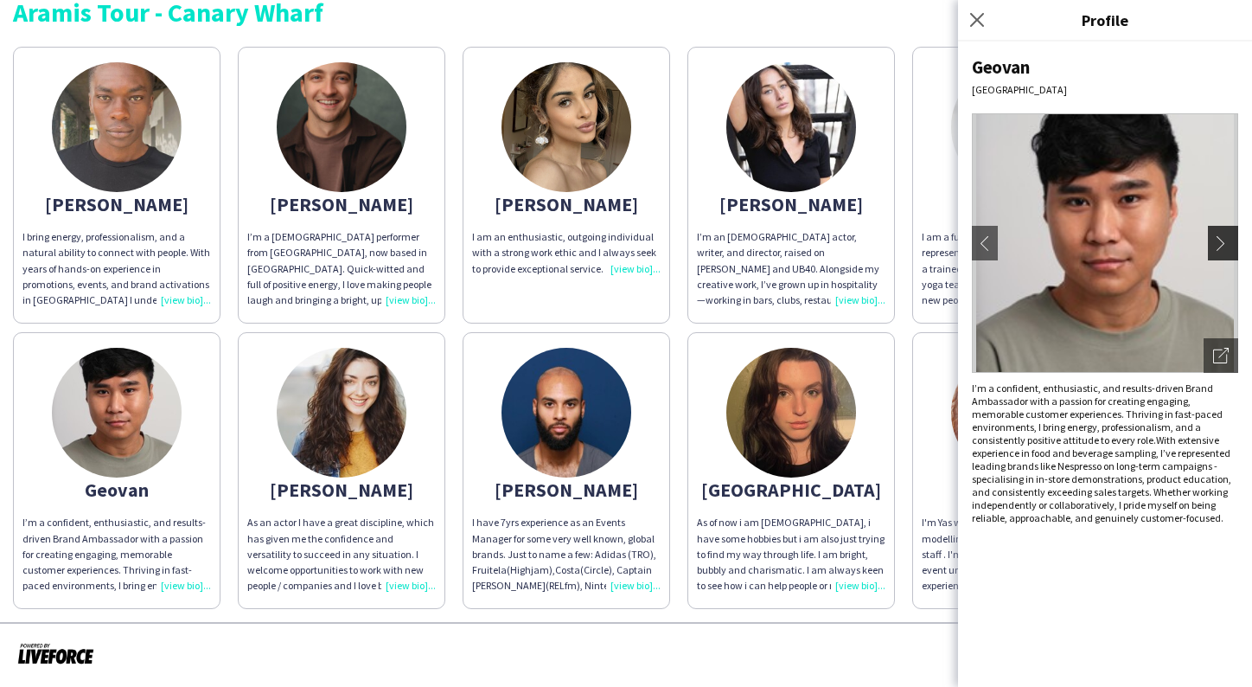
click at [1223, 244] on app-icon "chevron-right" at bounding box center [1225, 243] width 24 height 16
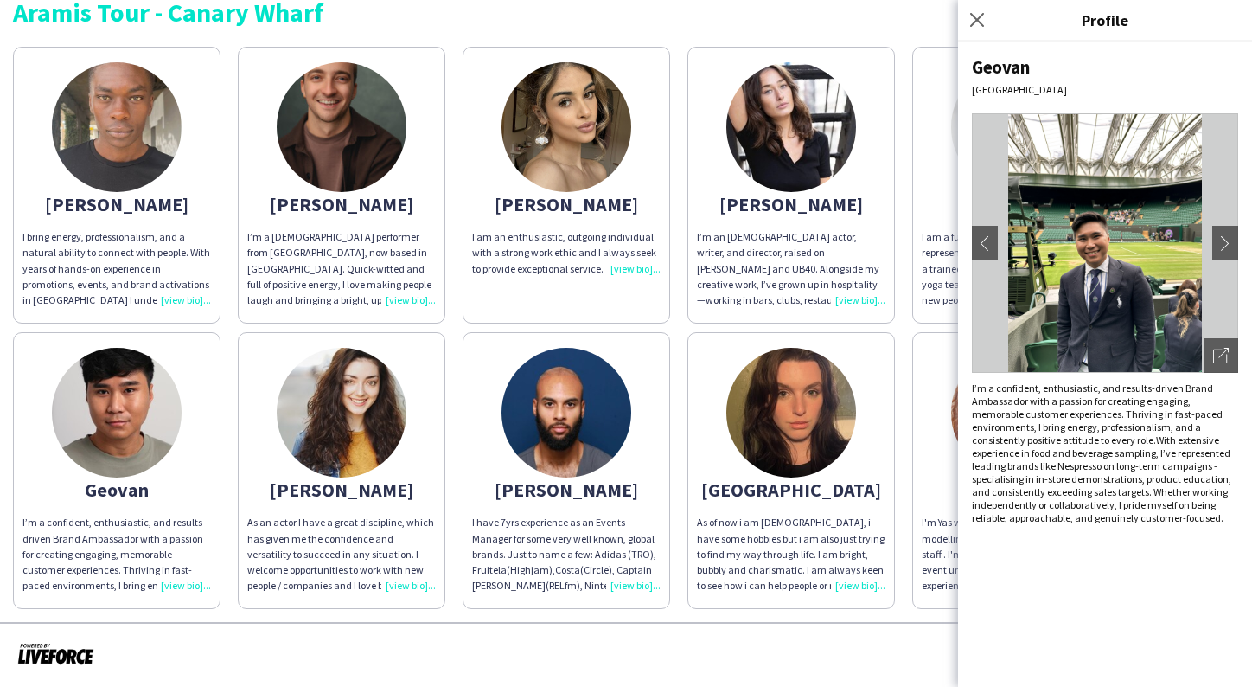
click at [334, 432] on img at bounding box center [342, 413] width 130 height 130
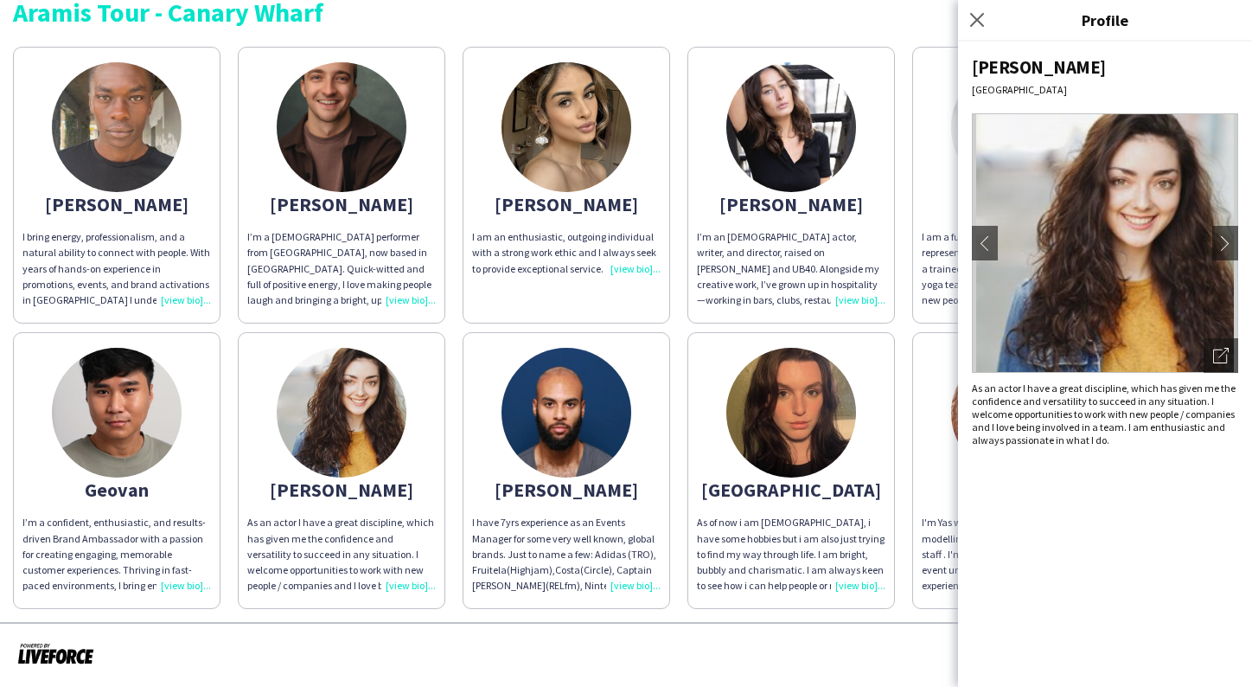
click at [332, 166] on img at bounding box center [342, 127] width 130 height 130
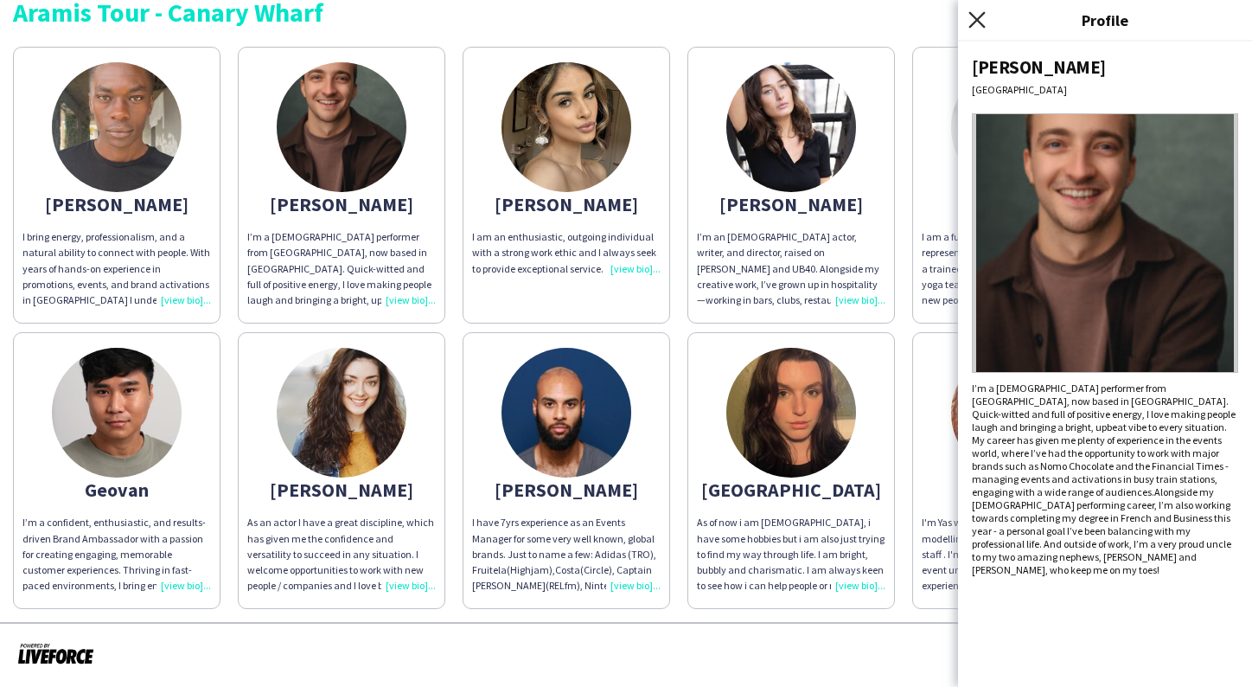
click at [984, 19] on icon "Close pop-in" at bounding box center [977, 19] width 16 height 16
